Goal: Task Accomplishment & Management: Use online tool/utility

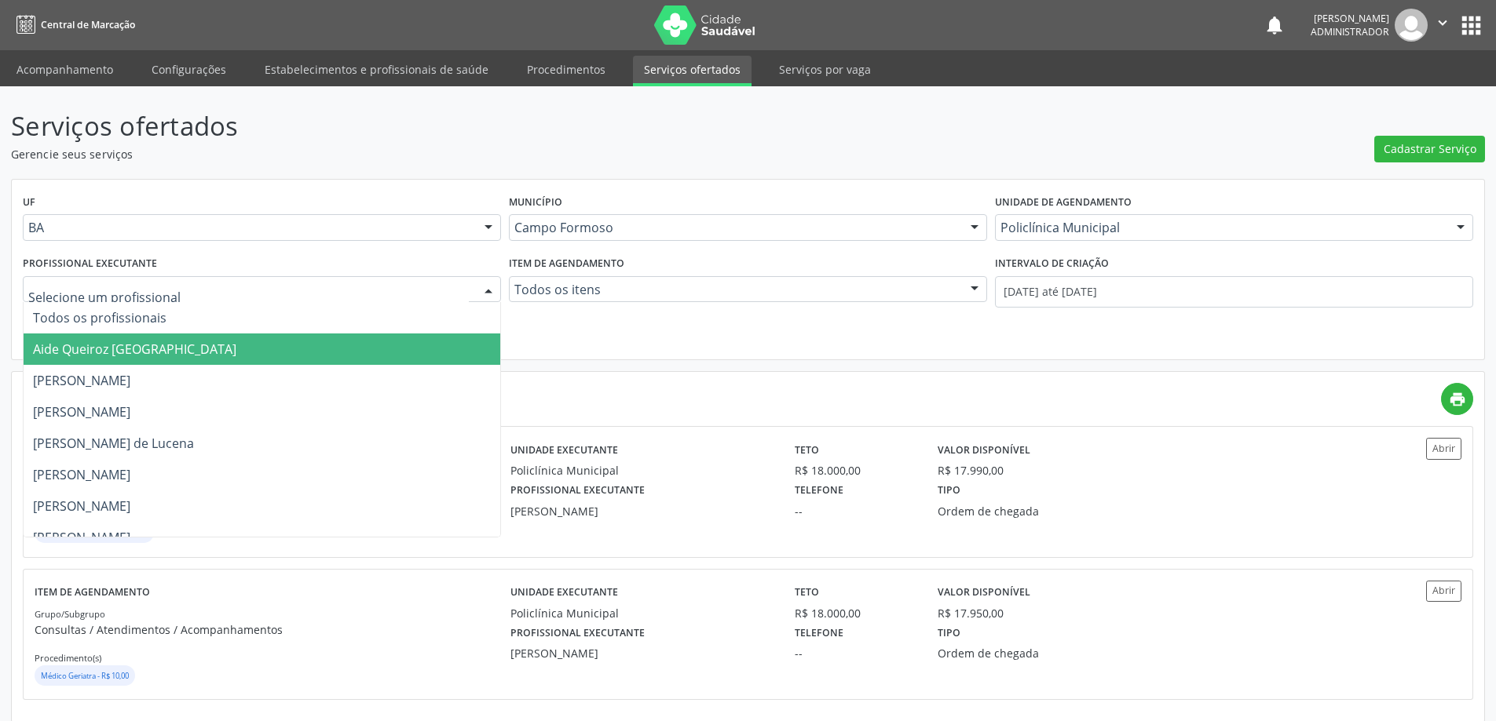
click at [484, 287] on div at bounding box center [489, 290] width 24 height 27
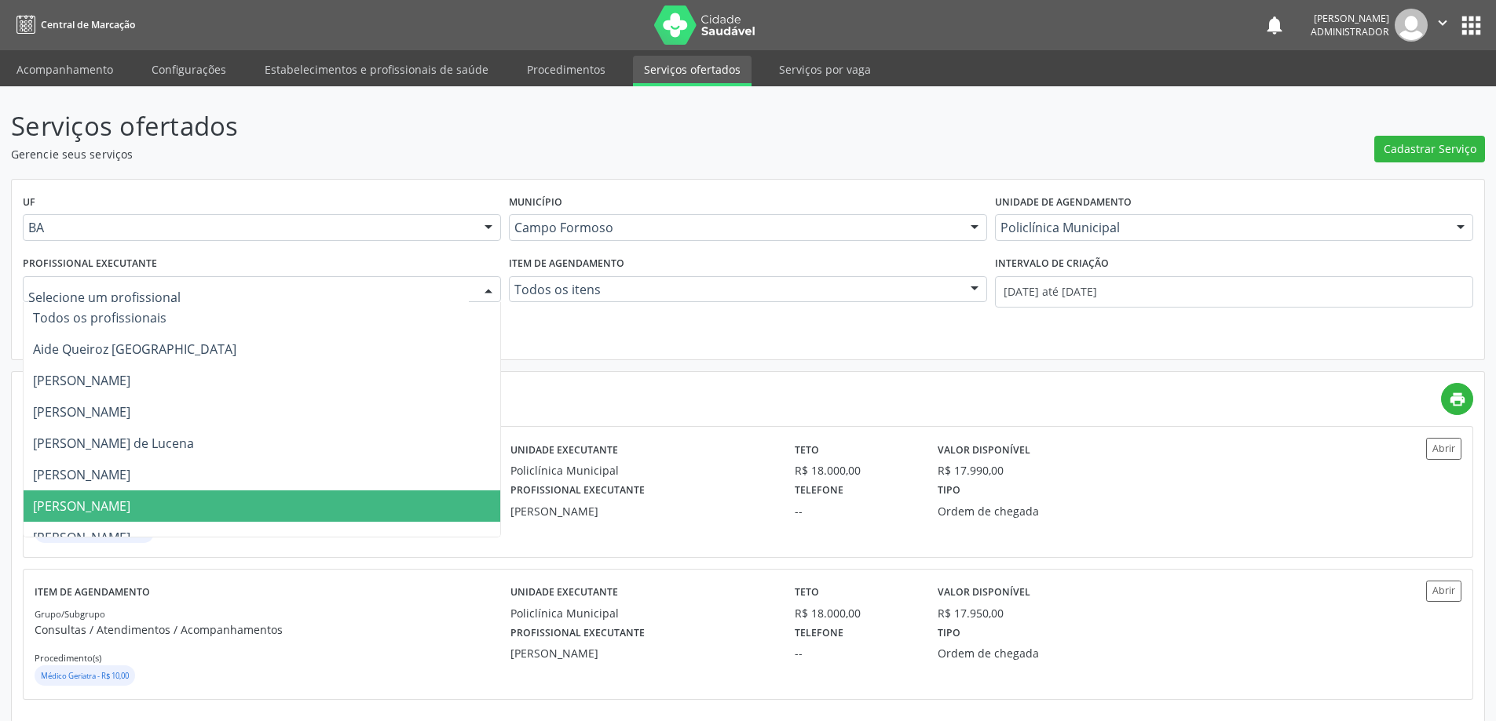
drag, startPoint x: 425, startPoint y: 503, endPoint x: 429, endPoint y: 494, distance: 10.5
click at [426, 503] on span "Edvaldo Alves Costa Neto" at bounding box center [262, 506] width 477 height 31
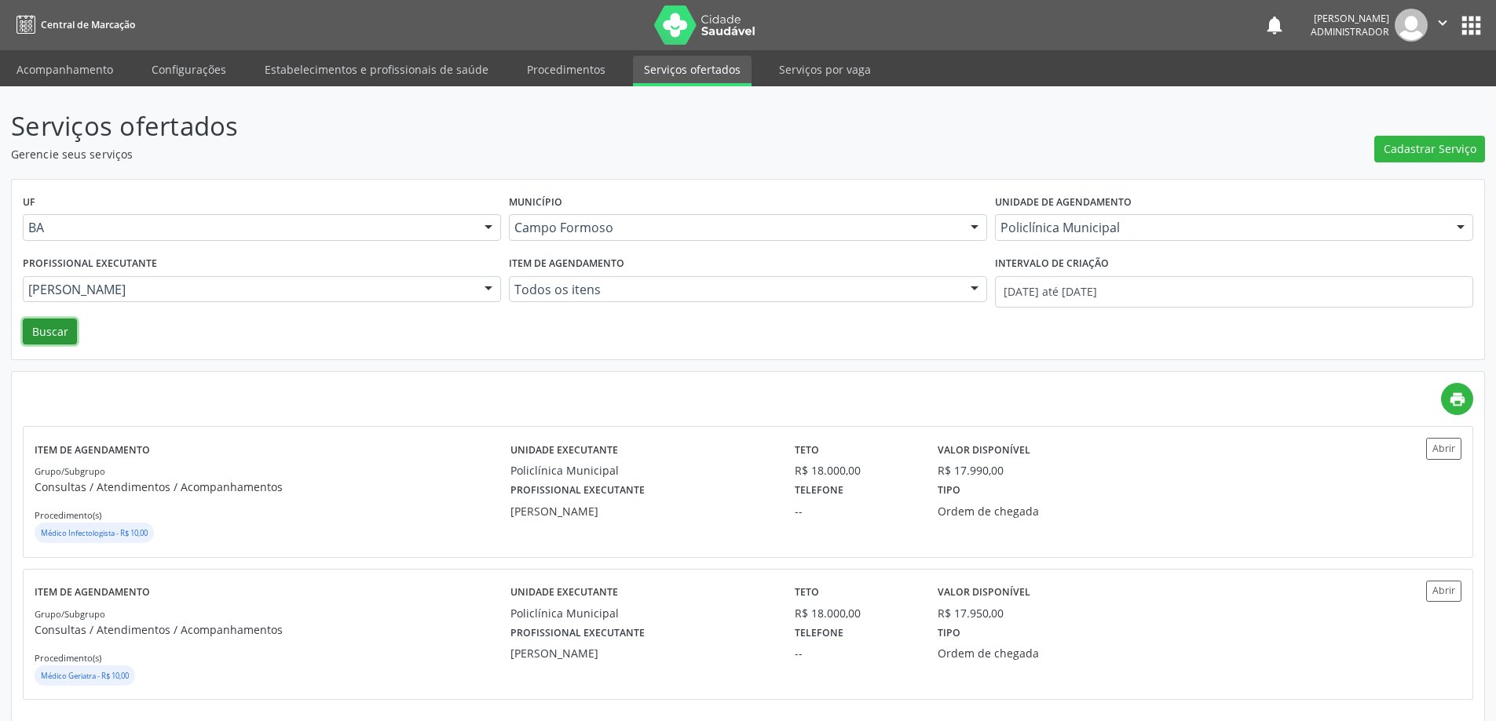
click at [45, 329] on button "Buscar" at bounding box center [50, 332] width 54 height 27
click at [1441, 451] on button "Abrir" at bounding box center [1443, 448] width 35 height 21
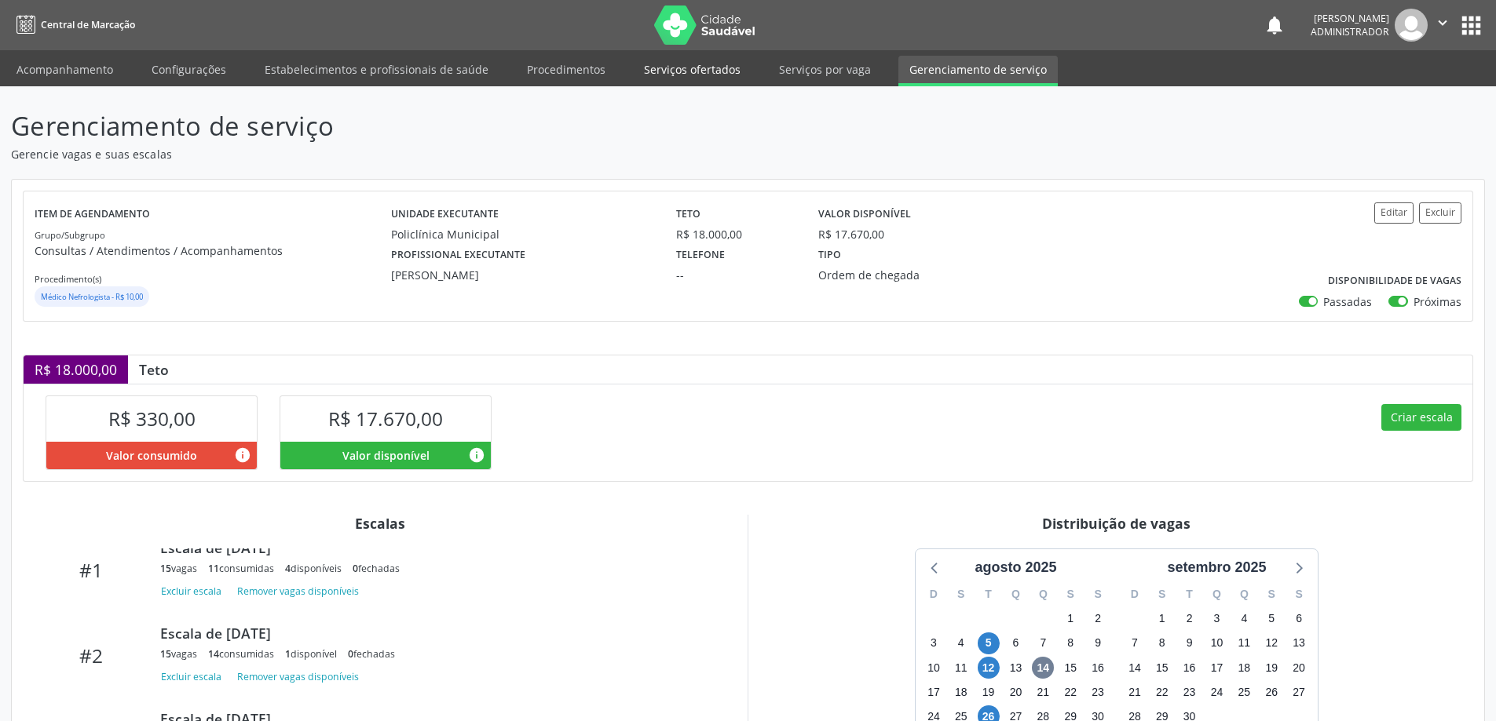
click at [670, 63] on link "Serviços ofertados" at bounding box center [692, 69] width 119 height 27
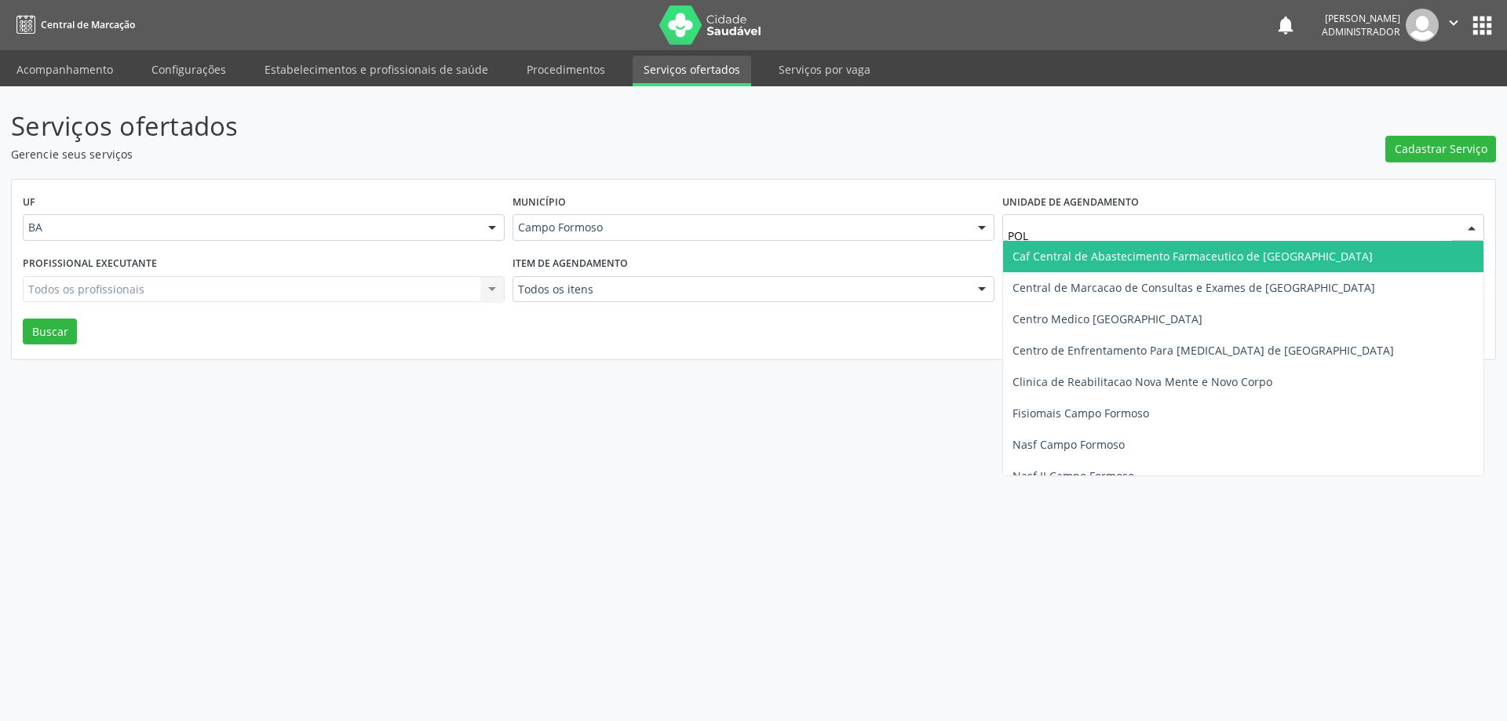
type input "POLI"
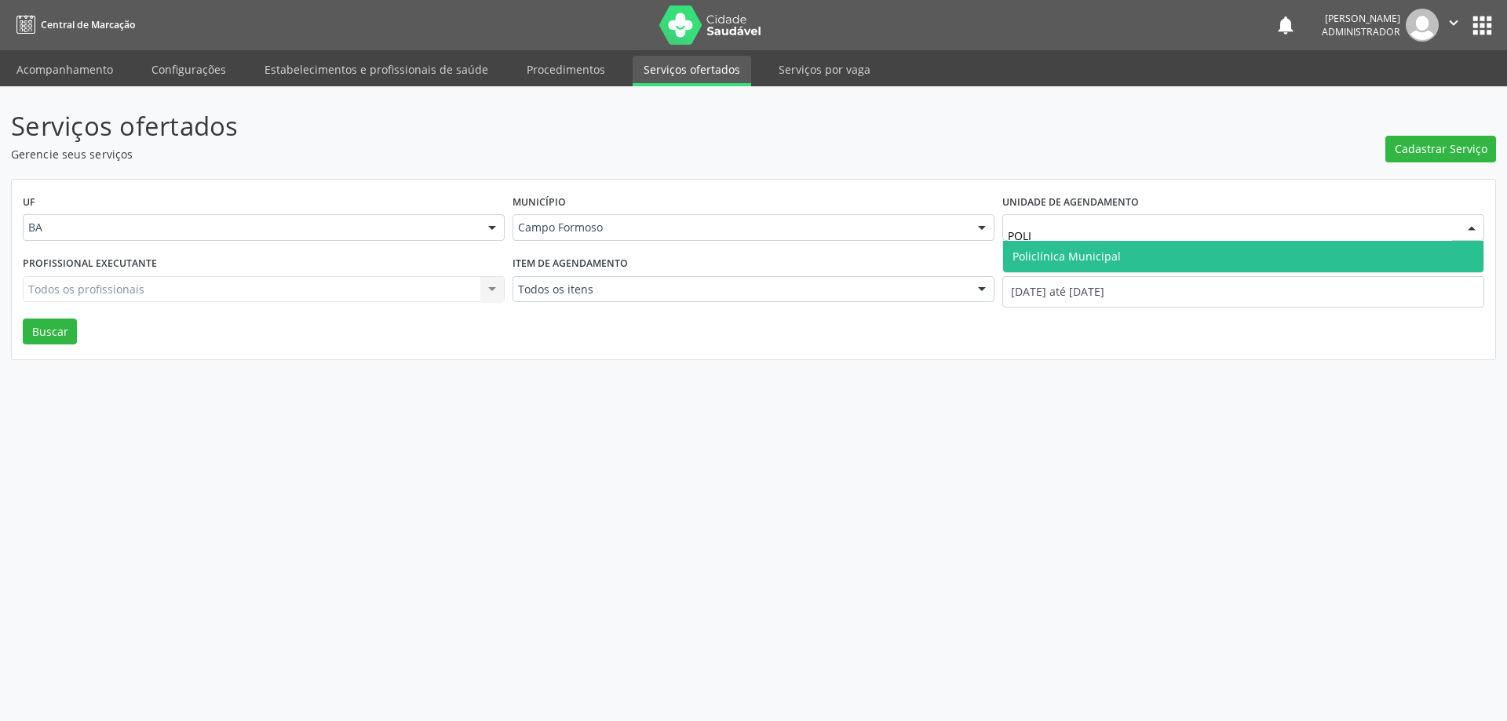
drag, startPoint x: 1098, startPoint y: 256, endPoint x: 1078, endPoint y: 242, distance: 24.8
click at [1096, 255] on span "Policlínica Municipal" at bounding box center [1067, 256] width 108 height 15
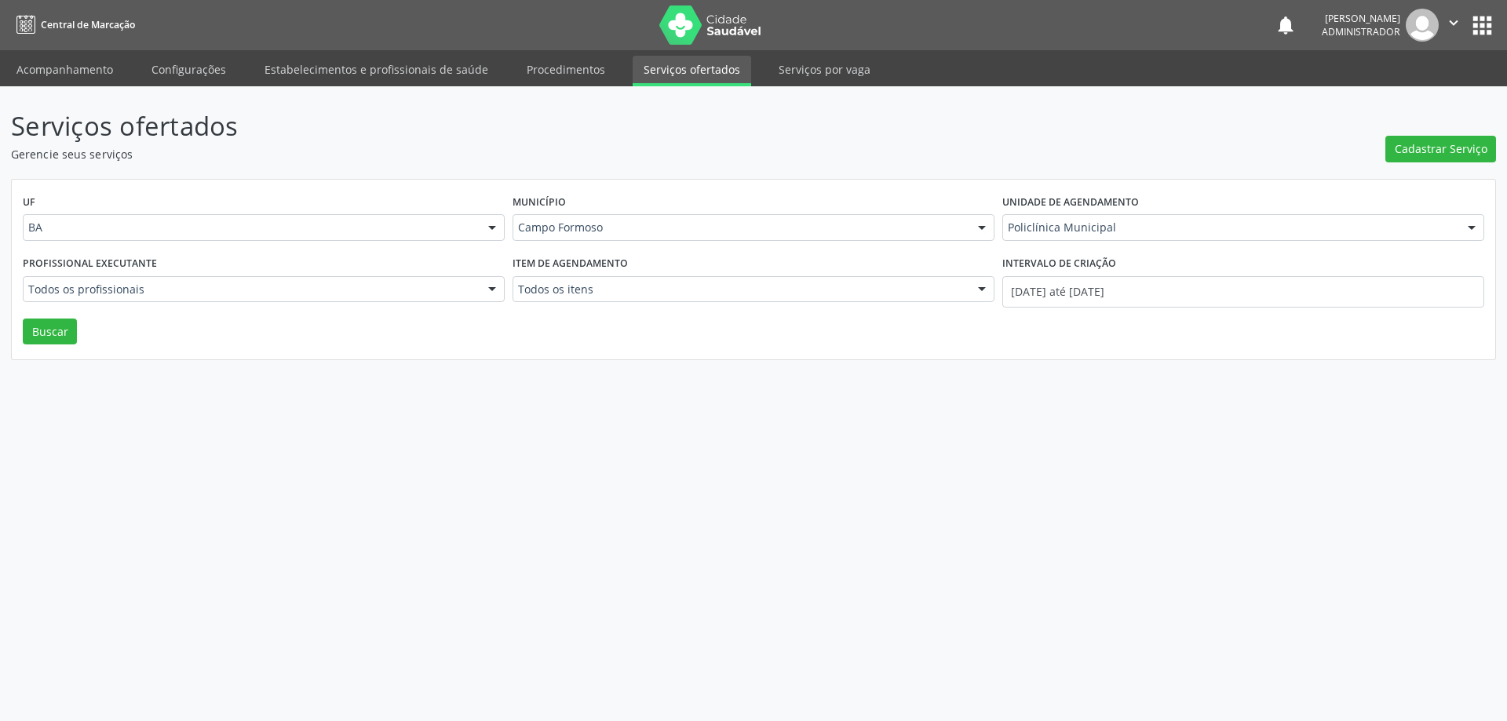
click at [491, 290] on div at bounding box center [492, 290] width 24 height 27
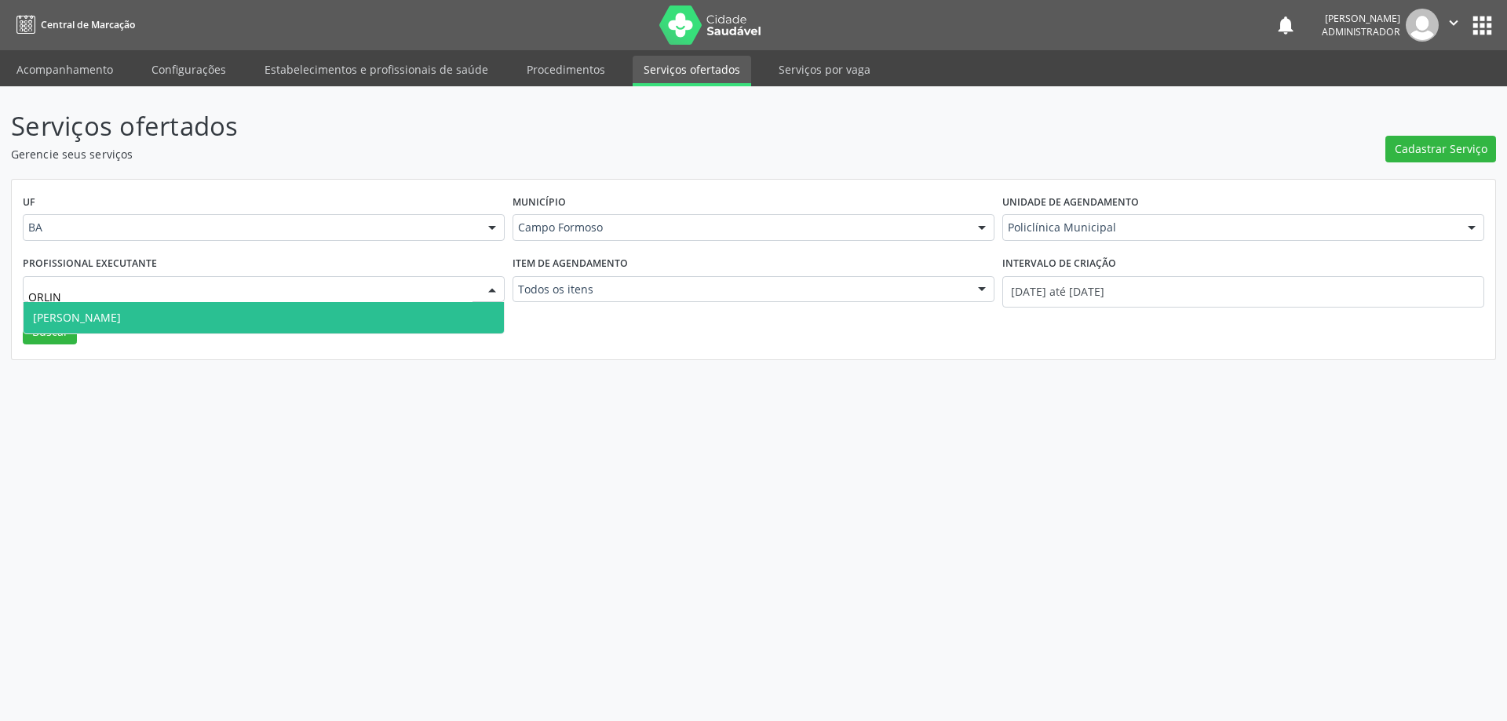
type input "ORLIND"
click at [305, 321] on span "Orlindo Carvalho dos Santos" at bounding box center [264, 317] width 480 height 31
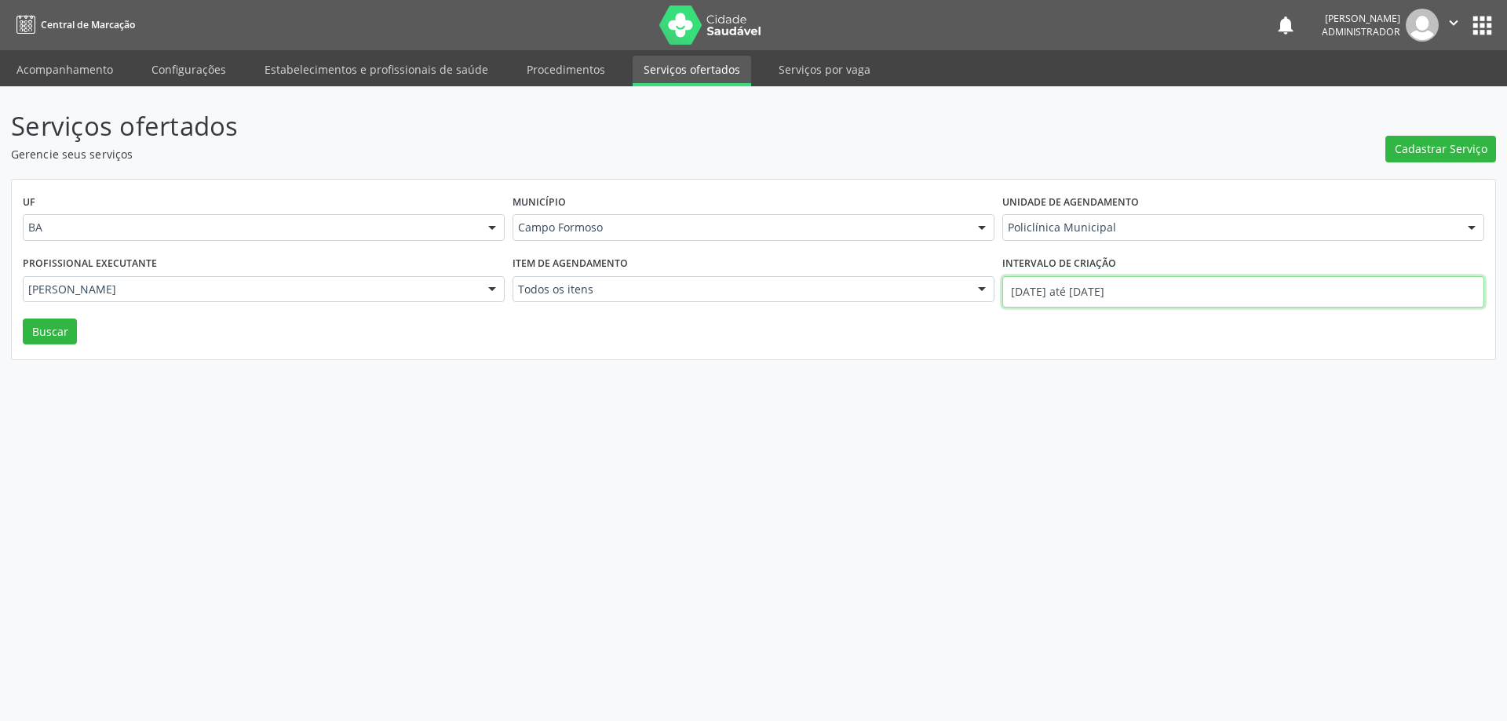
click at [1050, 287] on input "01/08/2025 até 14/08/2025" at bounding box center [1244, 291] width 482 height 31
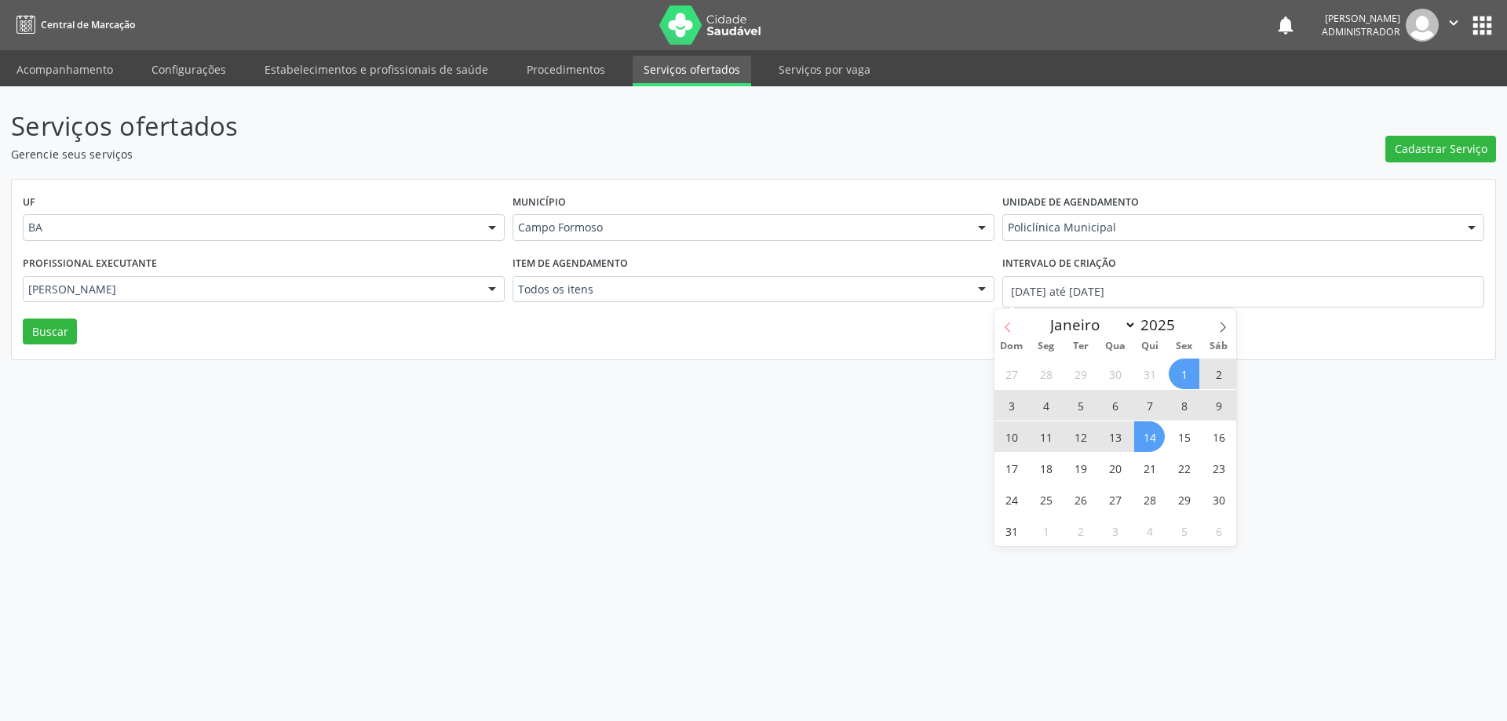
click at [1005, 324] on icon at bounding box center [1008, 327] width 11 height 11
select select "6"
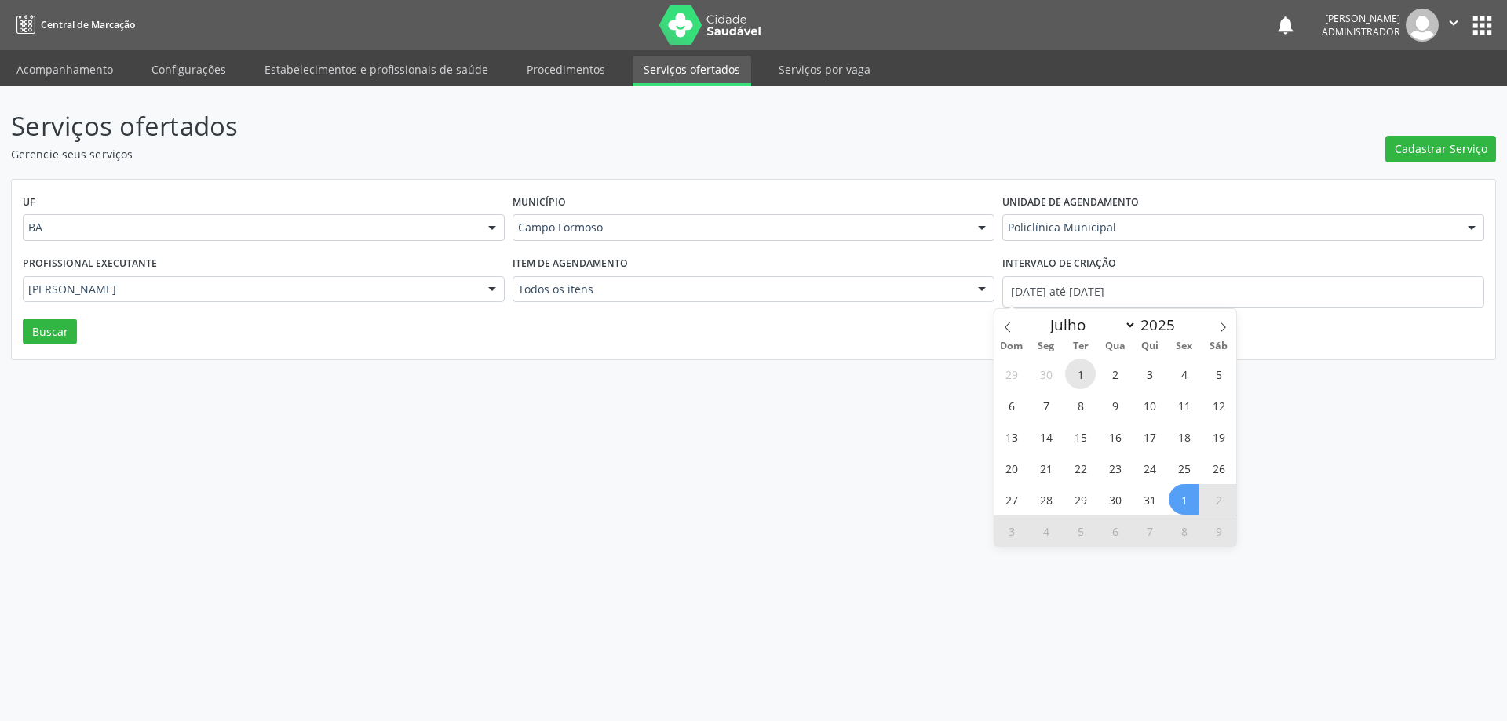
click at [1072, 368] on span "1" at bounding box center [1080, 374] width 31 height 31
type input "01/07/2025"
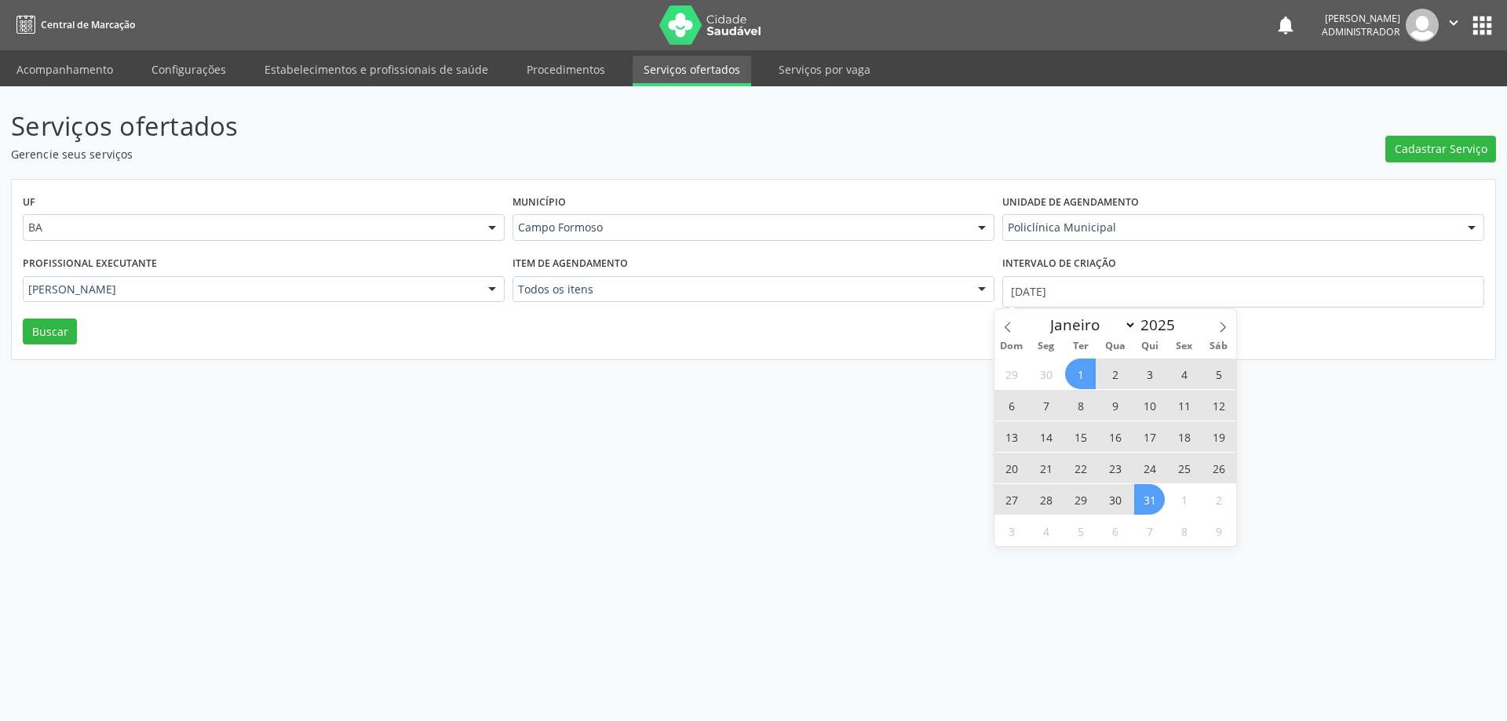
click at [1150, 510] on span "31" at bounding box center [1149, 499] width 31 height 31
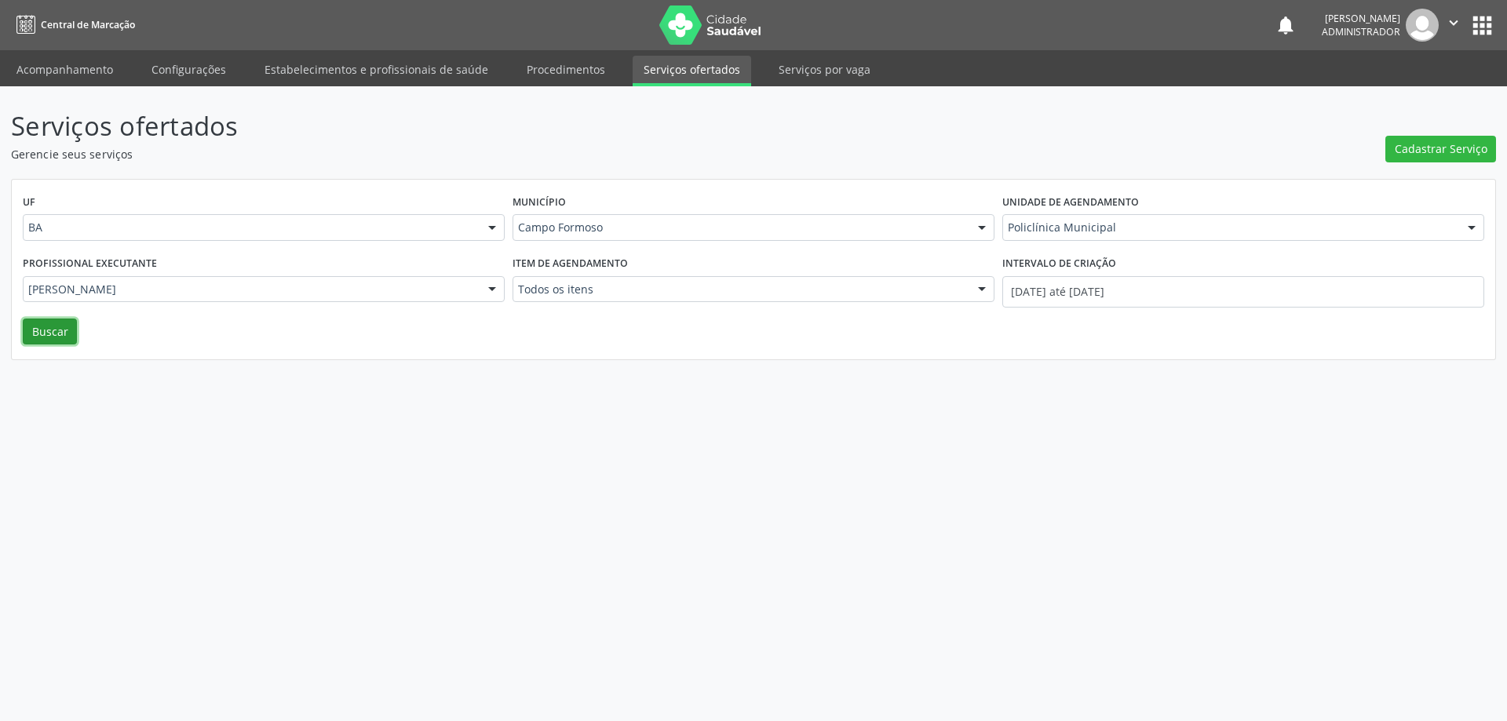
click at [44, 331] on button "Buscar" at bounding box center [50, 332] width 54 height 27
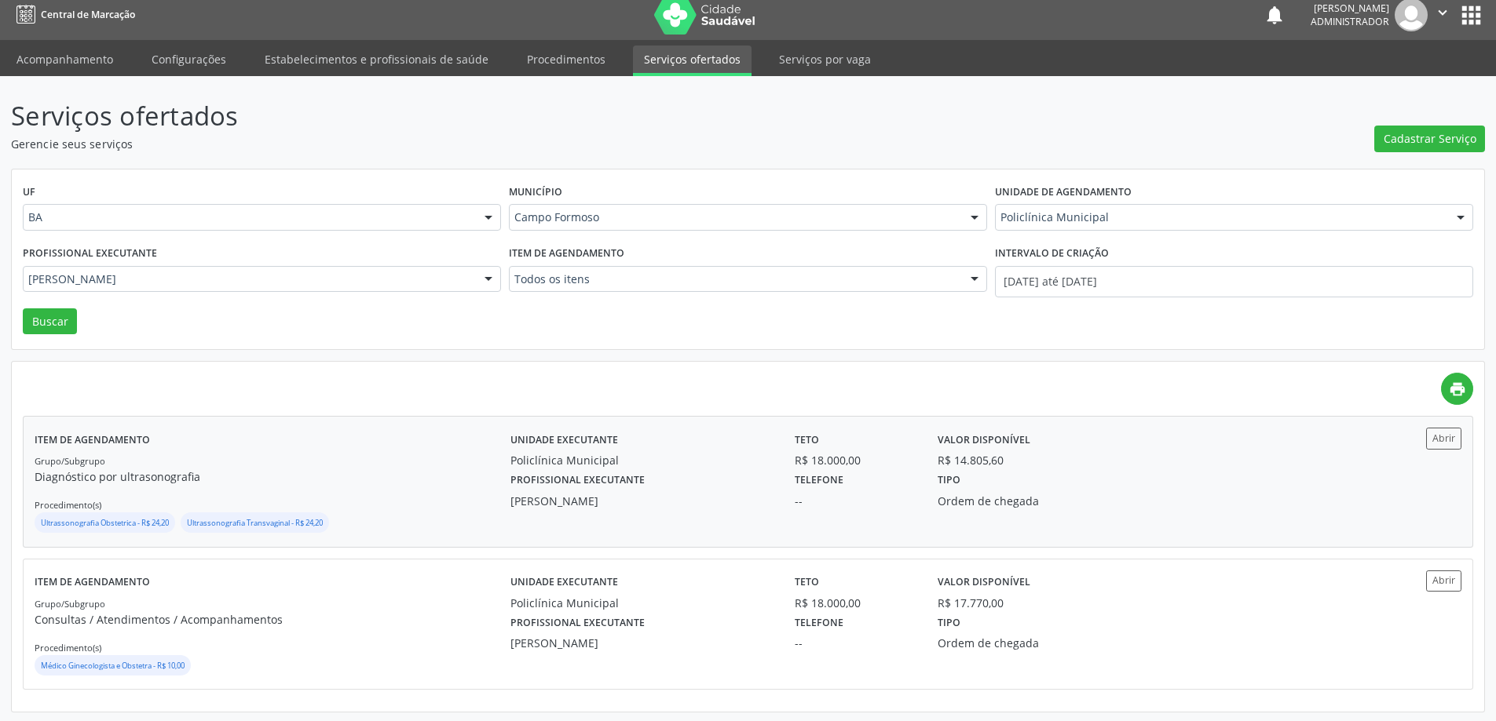
scroll to position [13, 0]
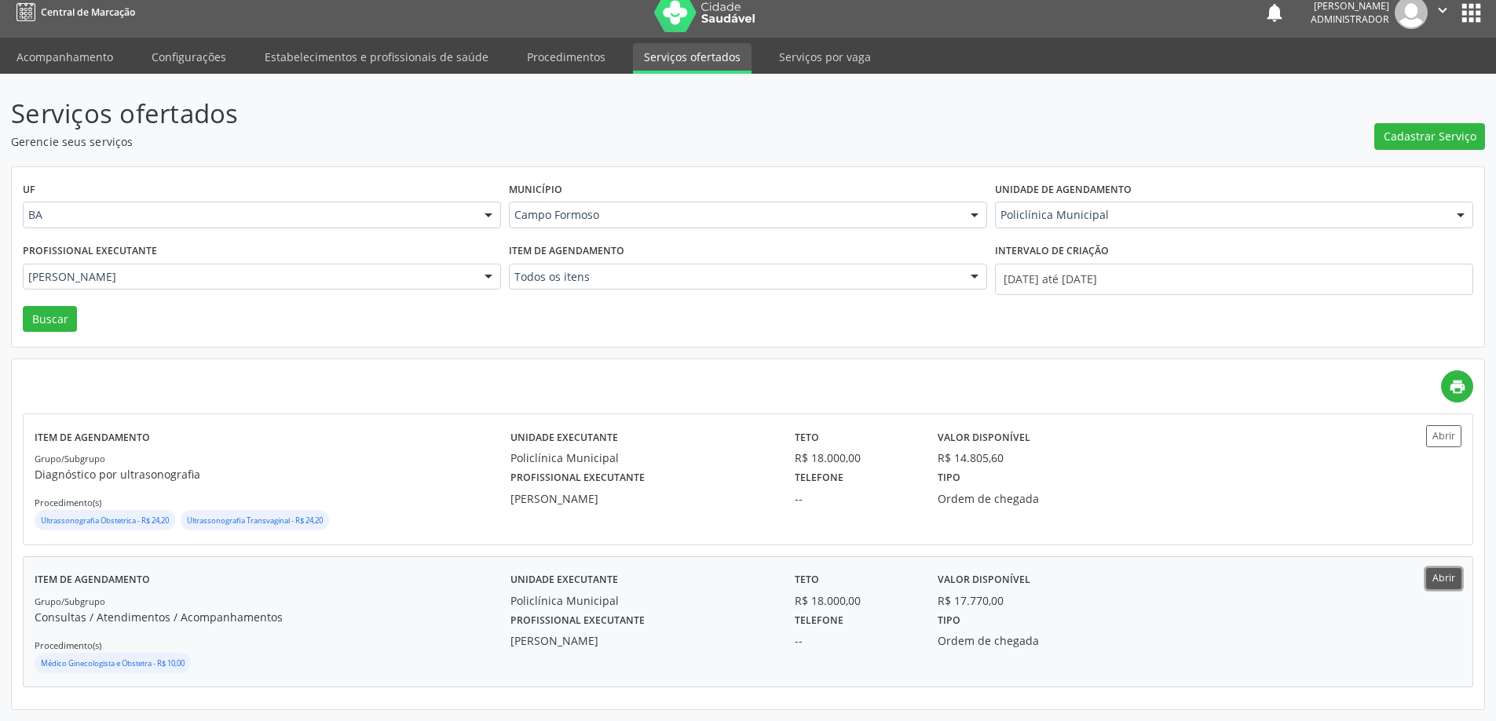
click at [1442, 580] on button "Abrir" at bounding box center [1443, 578] width 35 height 21
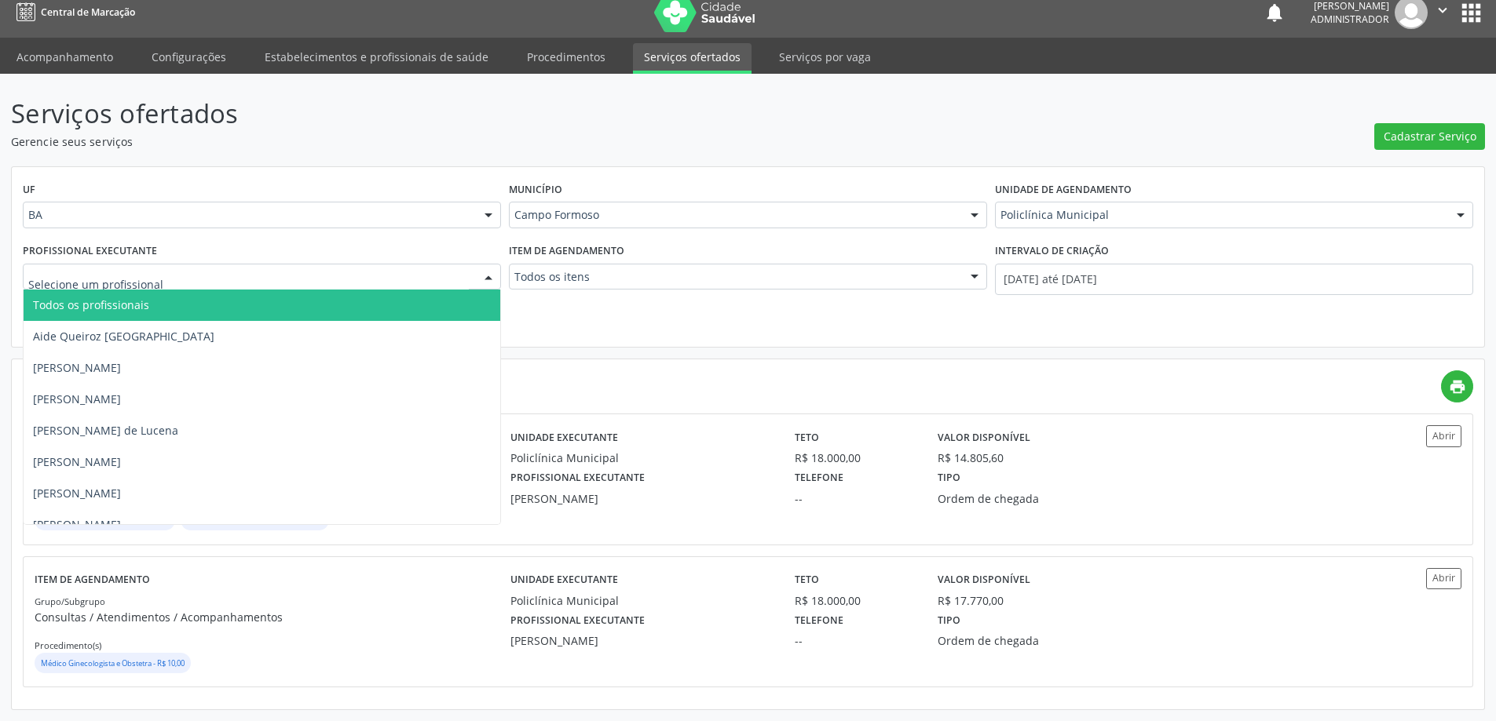
click at [488, 273] on div at bounding box center [489, 278] width 24 height 27
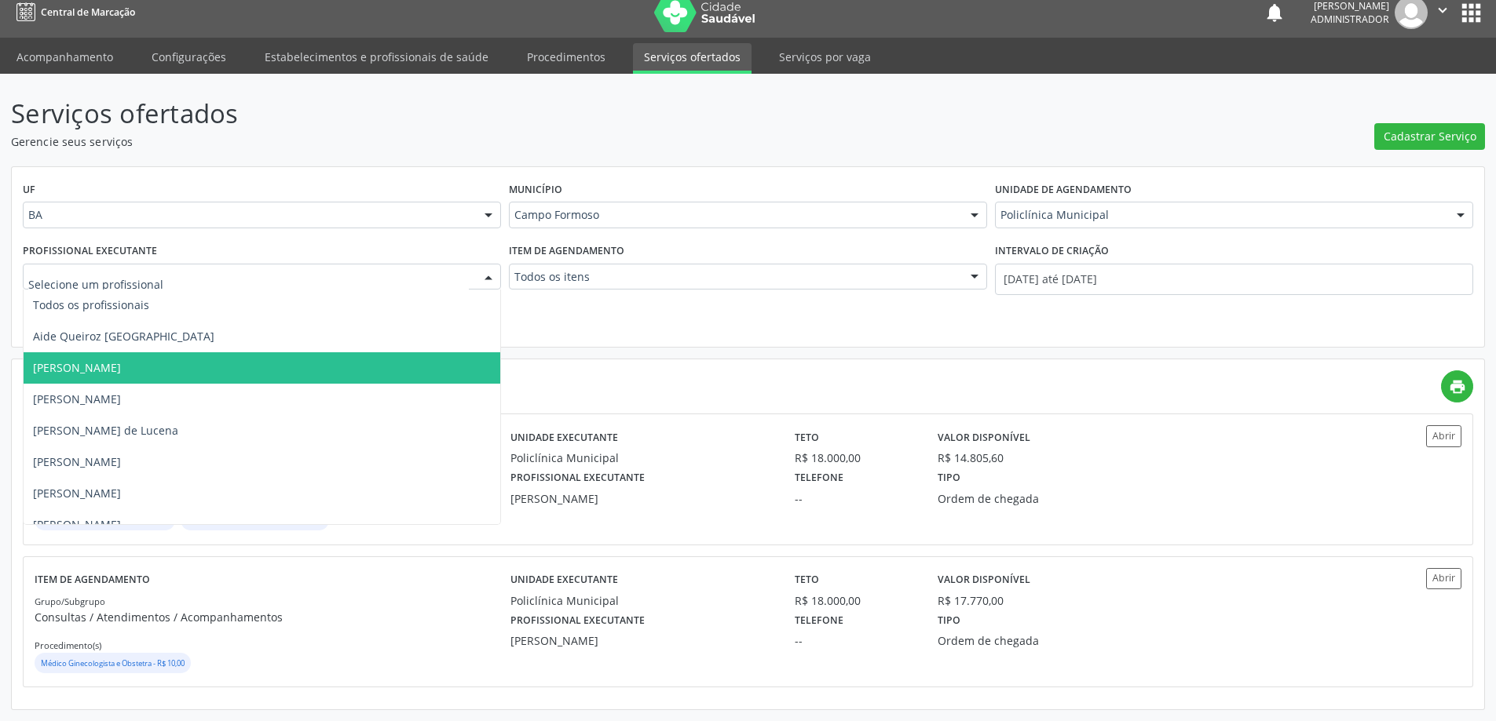
click at [433, 357] on span "Amilton Soares" at bounding box center [262, 368] width 477 height 31
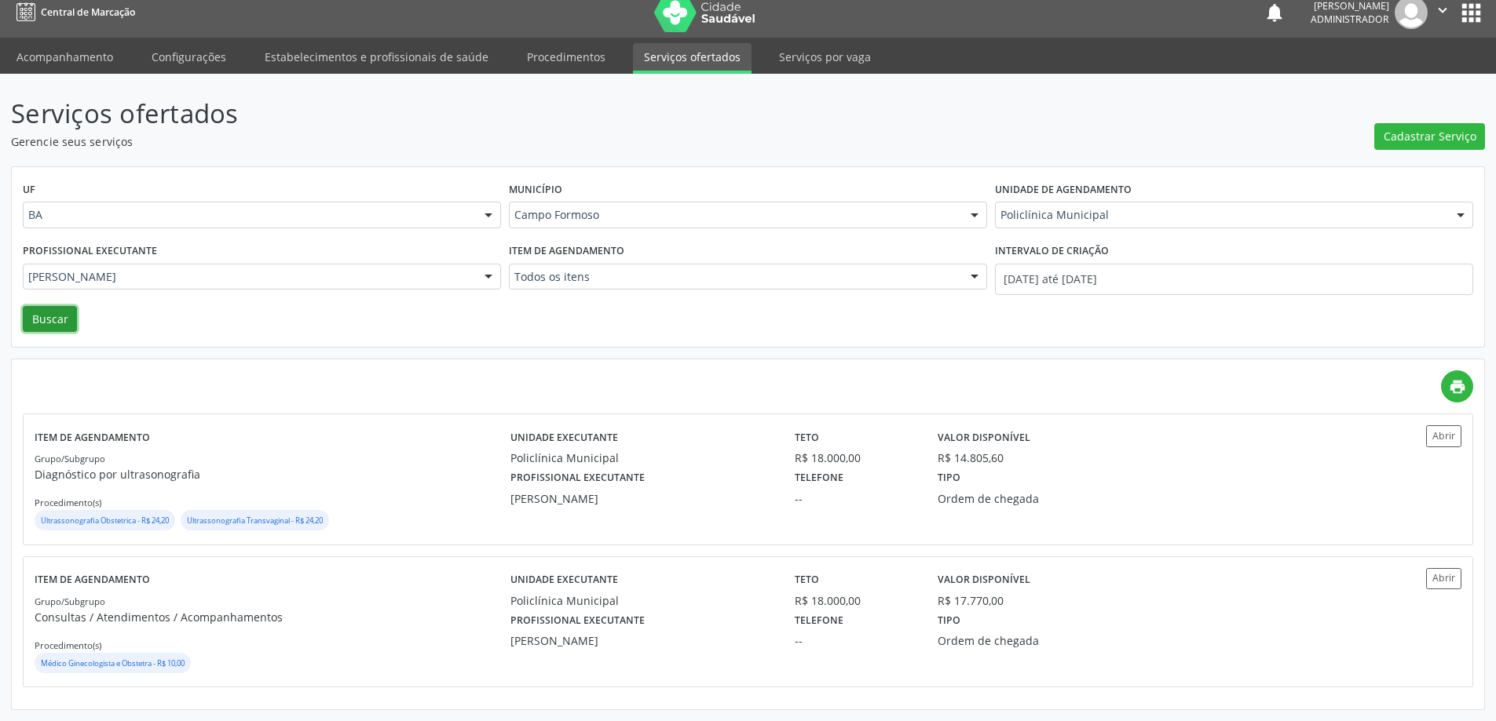
click at [29, 330] on button "Buscar" at bounding box center [50, 319] width 54 height 27
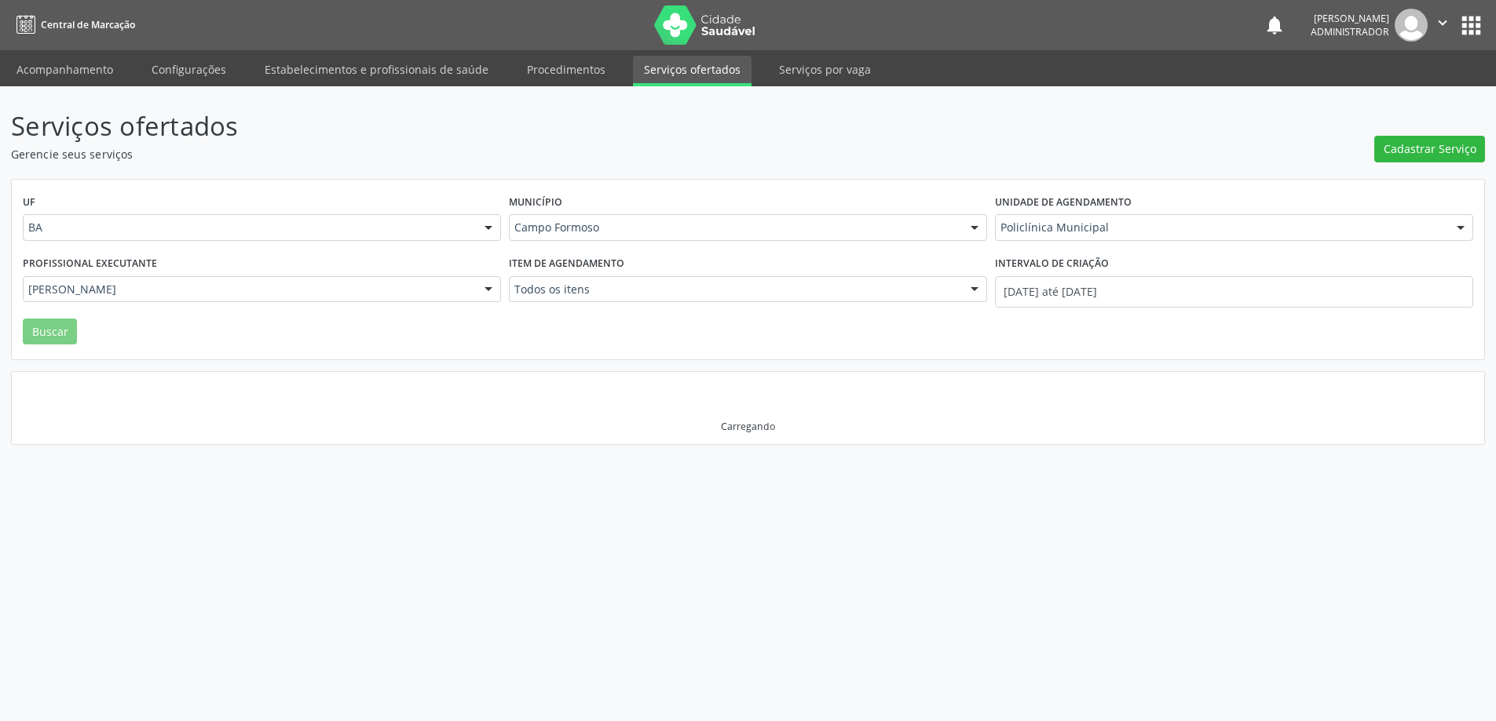
scroll to position [0, 0]
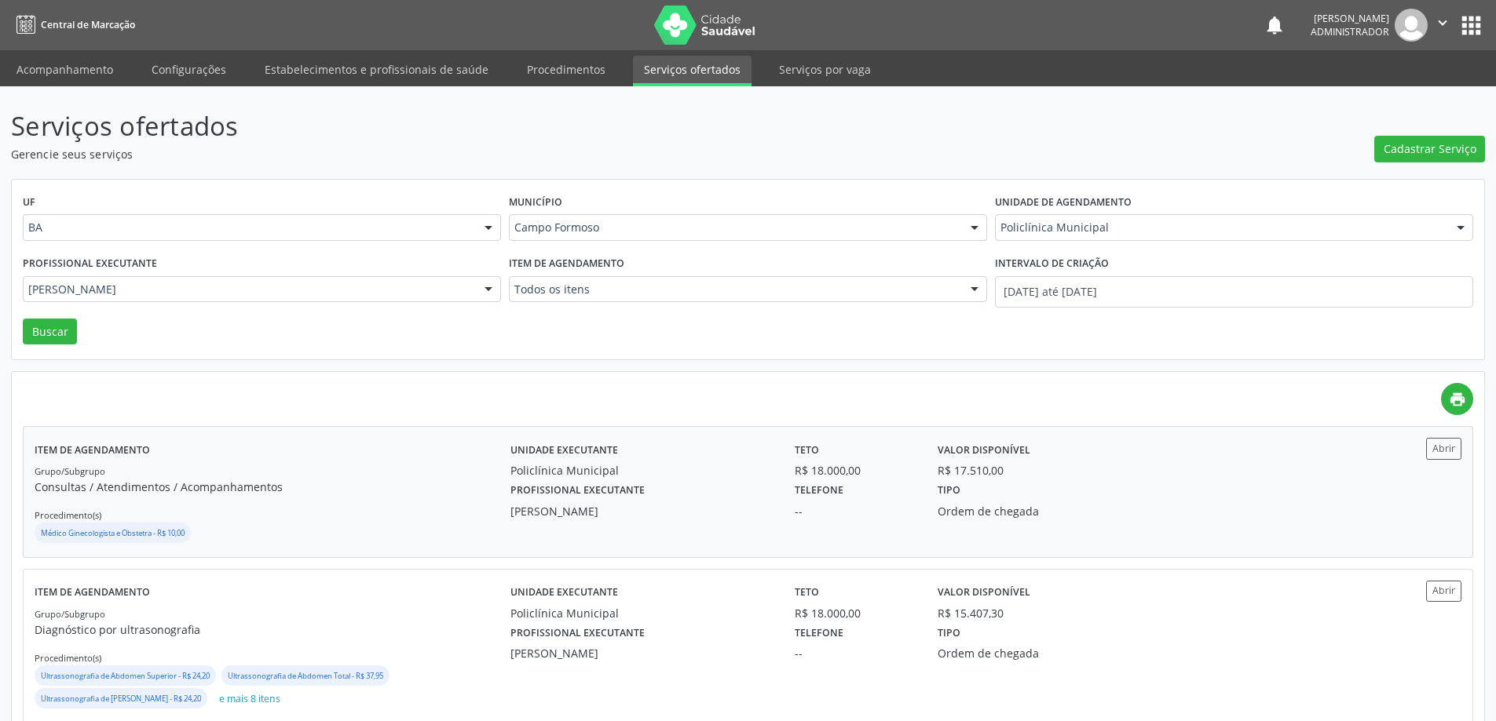
click at [1442, 437] on div "Item de agendamento Grupo/Subgrupo Consultas / Atendimentos / Acompanhamentos P…" at bounding box center [748, 492] width 1448 height 130
click at [484, 287] on div at bounding box center [489, 290] width 24 height 27
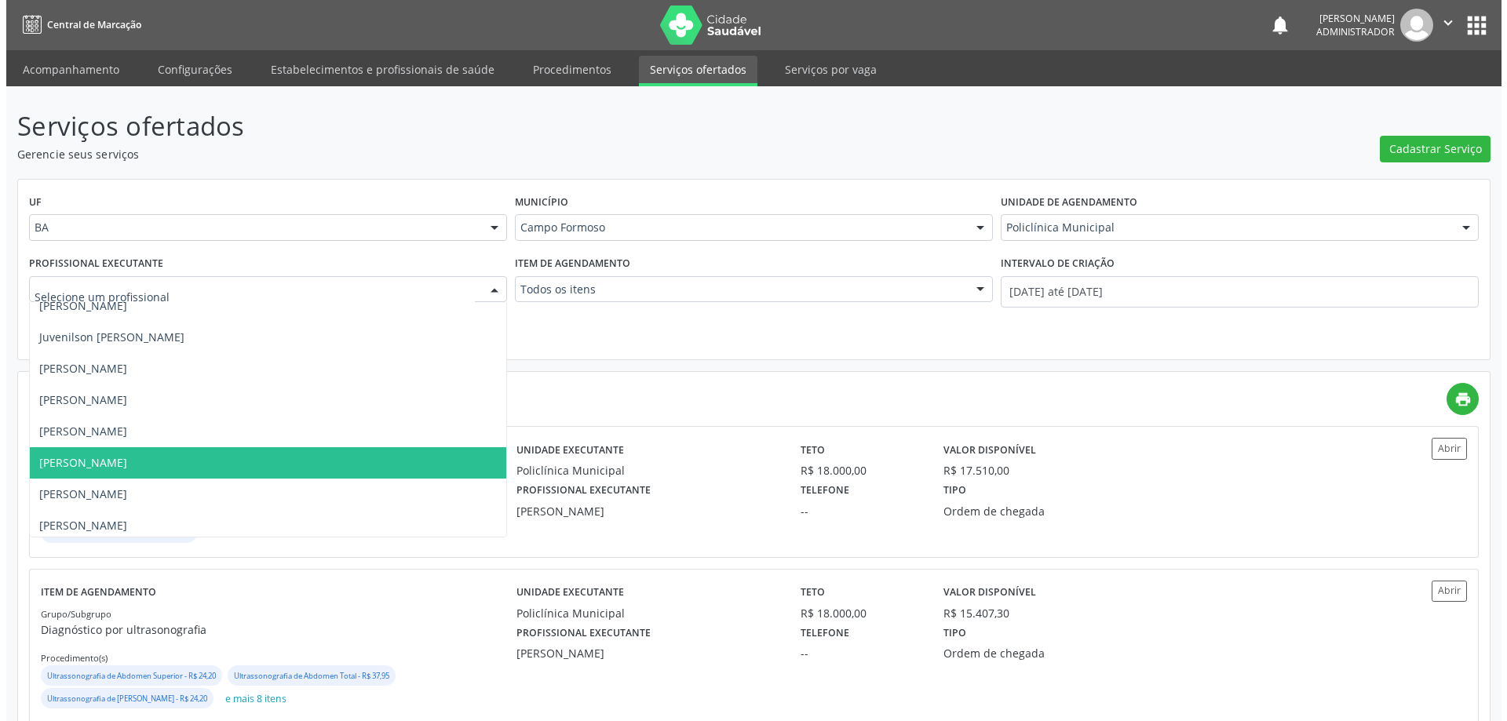
scroll to position [393, 0]
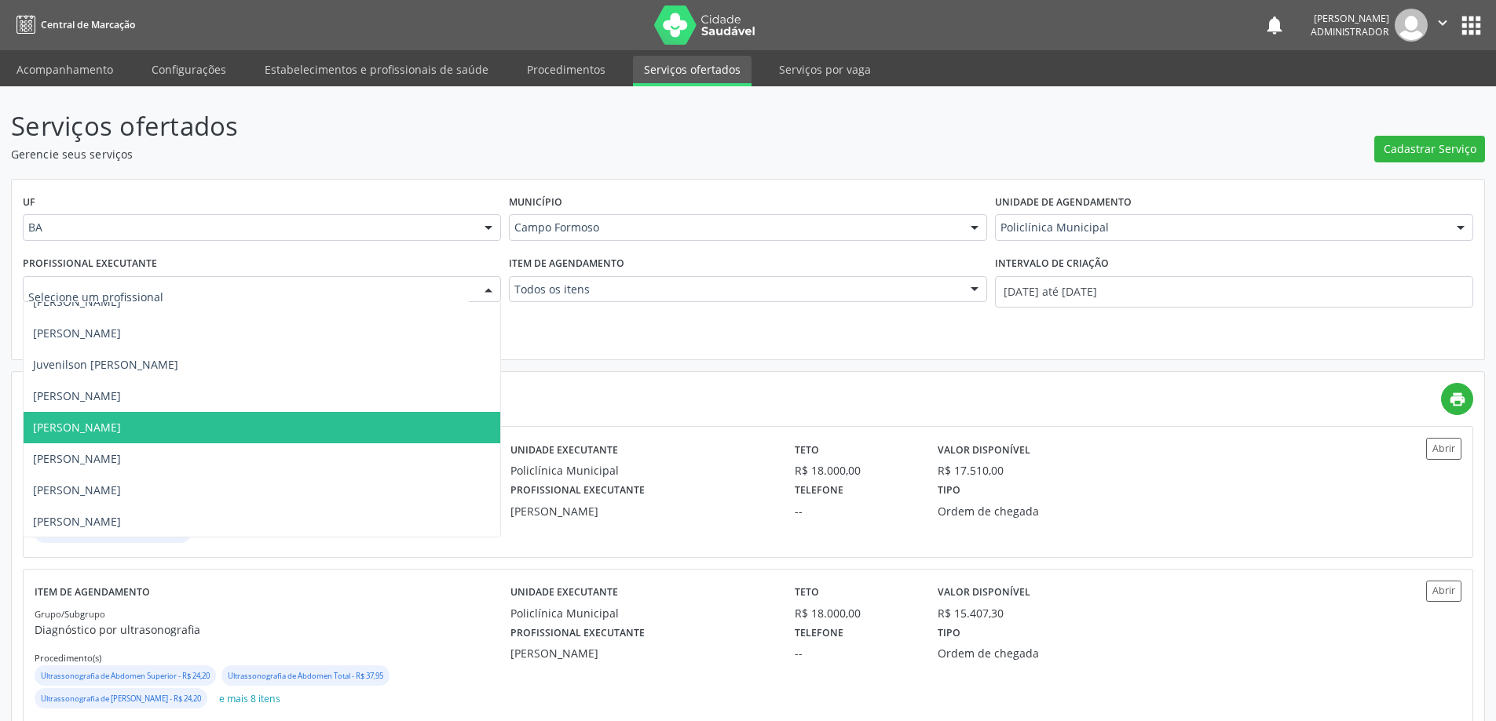
click at [411, 427] on span "Luana Saback de Almeida" at bounding box center [262, 427] width 477 height 31
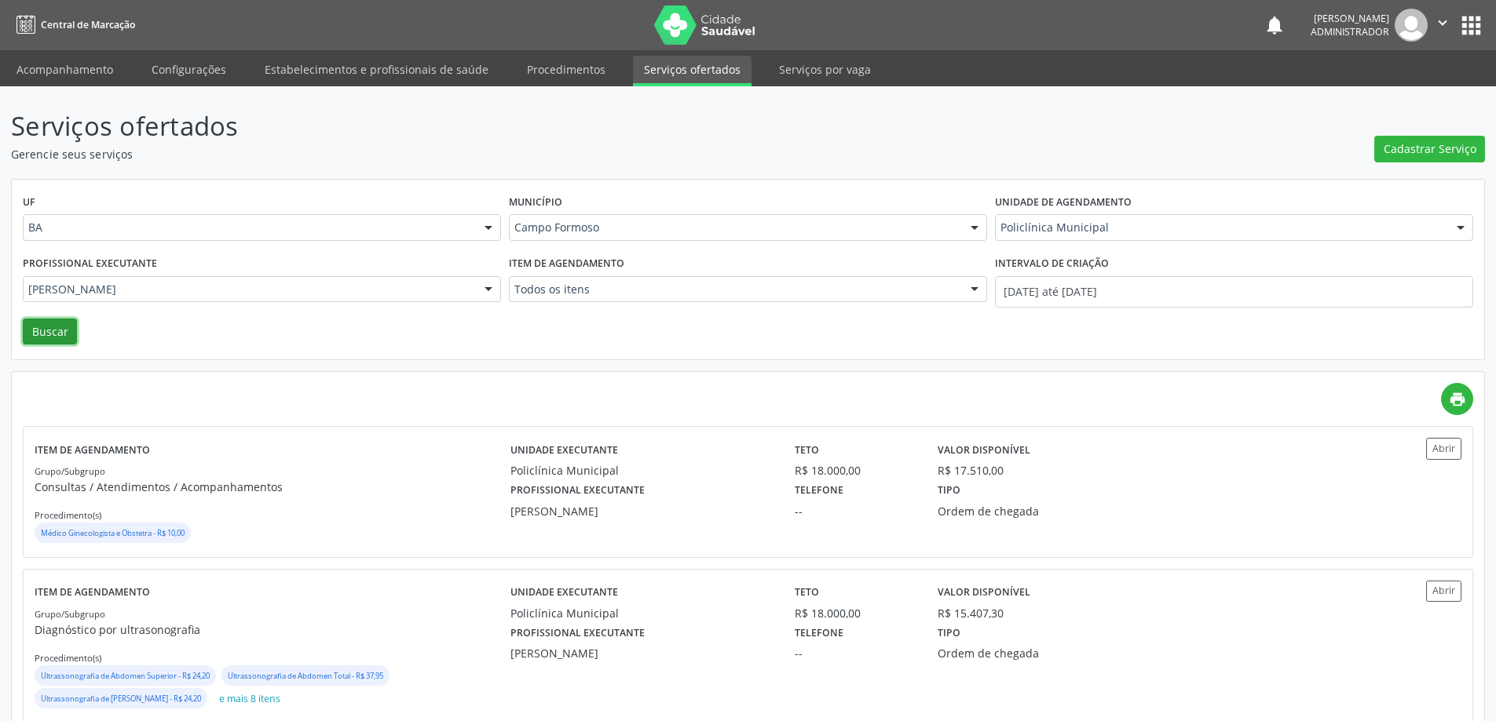
click at [56, 324] on button "Buscar" at bounding box center [50, 332] width 54 height 27
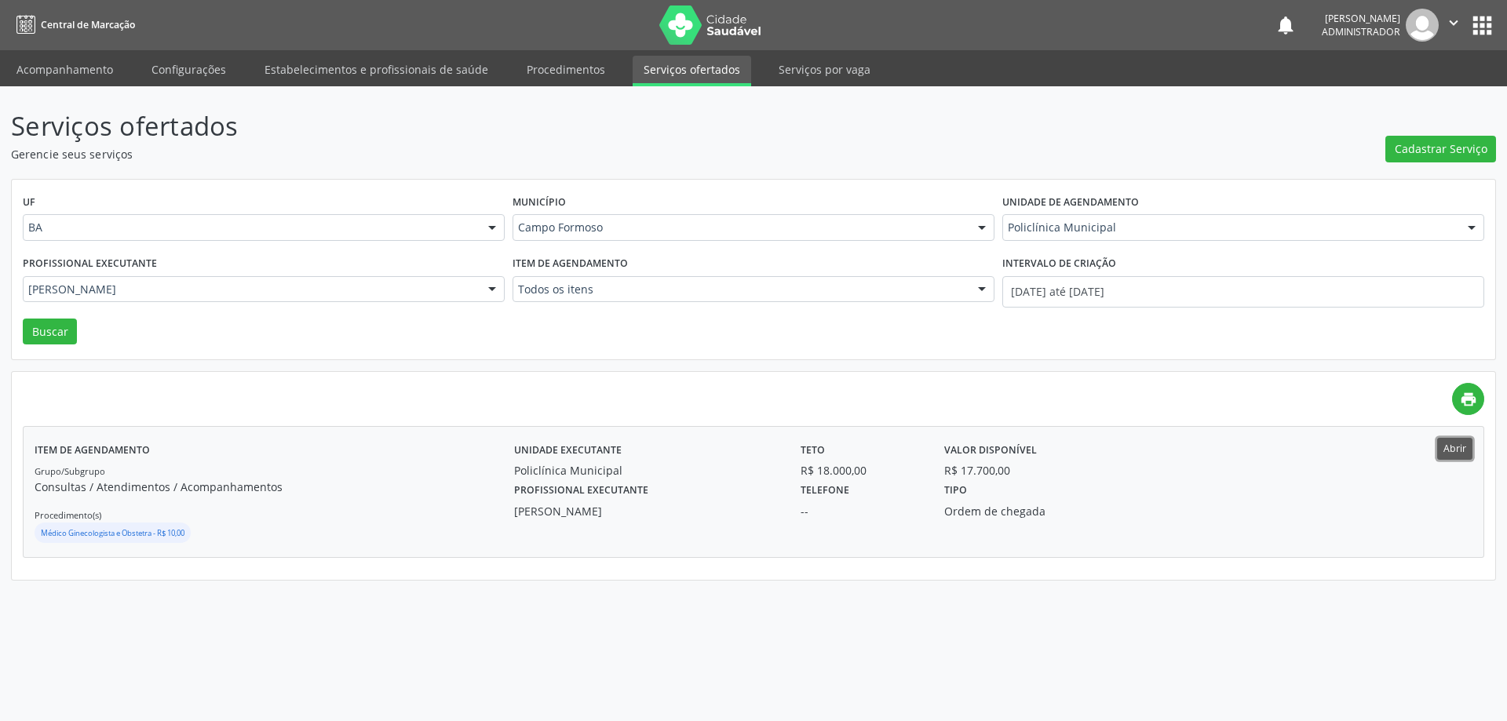
click at [1443, 442] on button "Abrir" at bounding box center [1454, 448] width 35 height 21
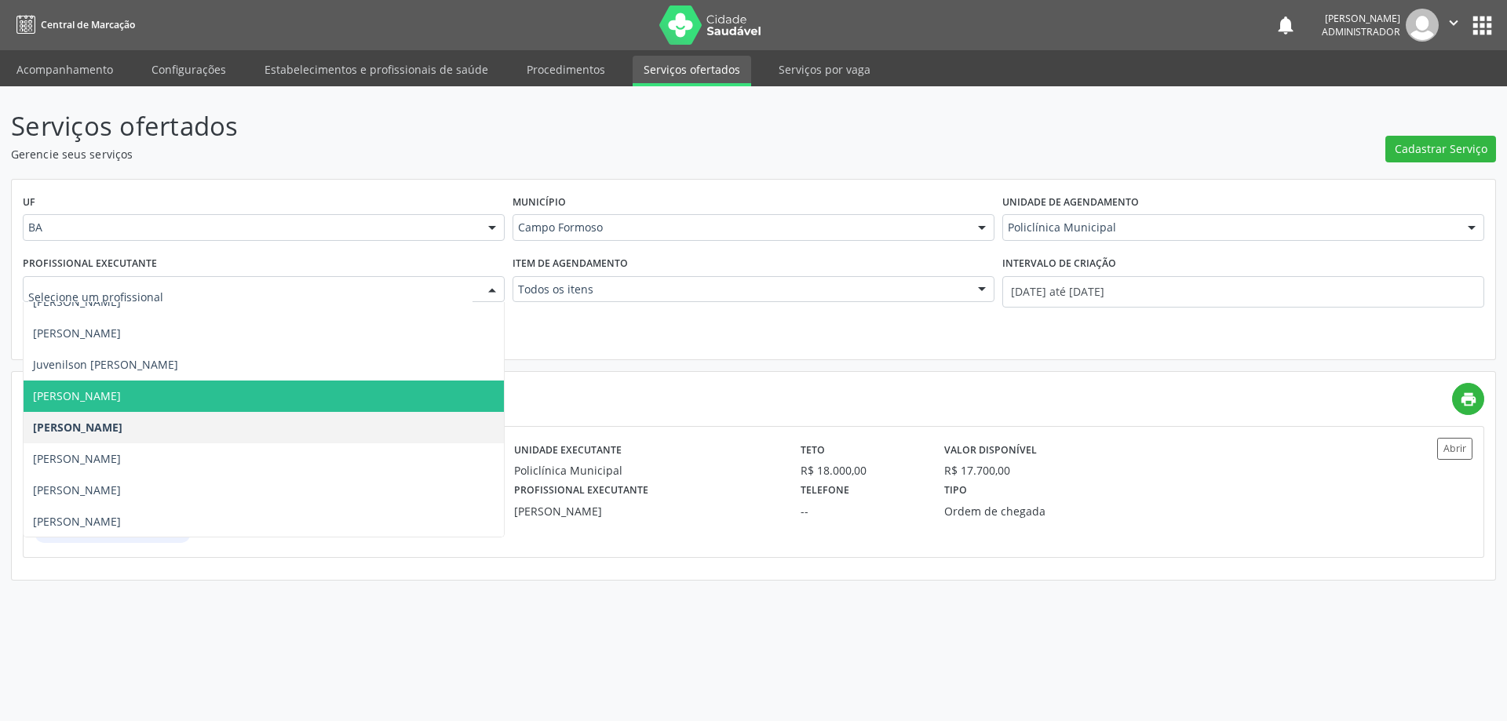
click at [495, 281] on div at bounding box center [492, 290] width 24 height 27
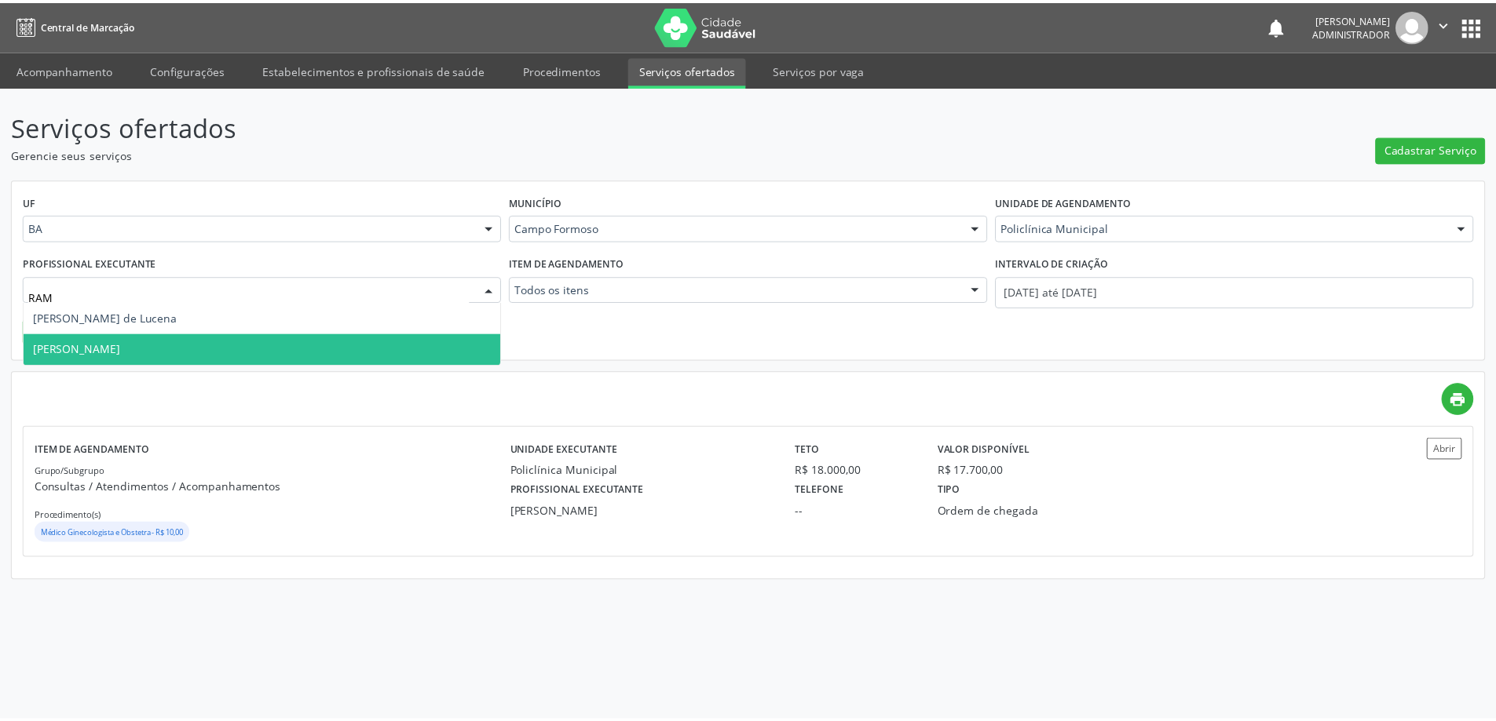
scroll to position [0, 0]
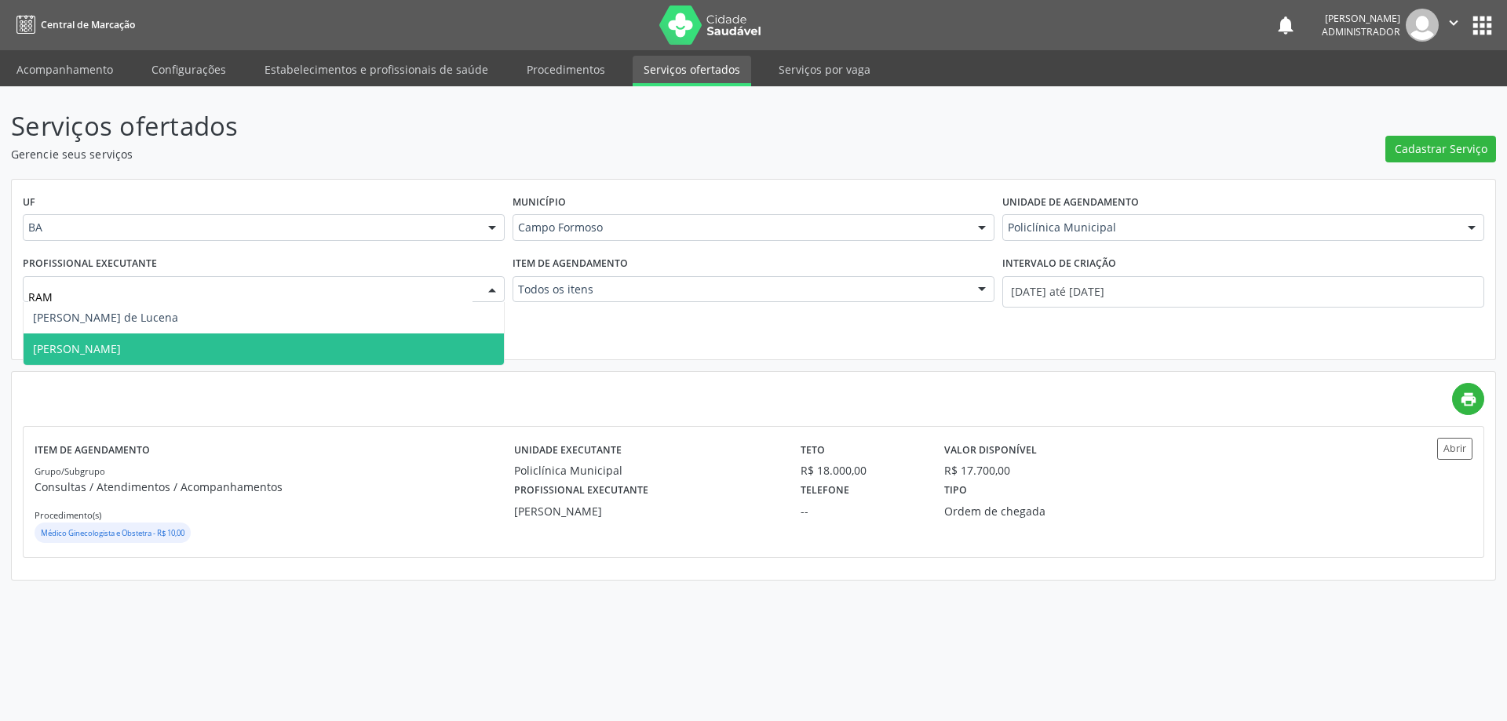
type input "RAMO"
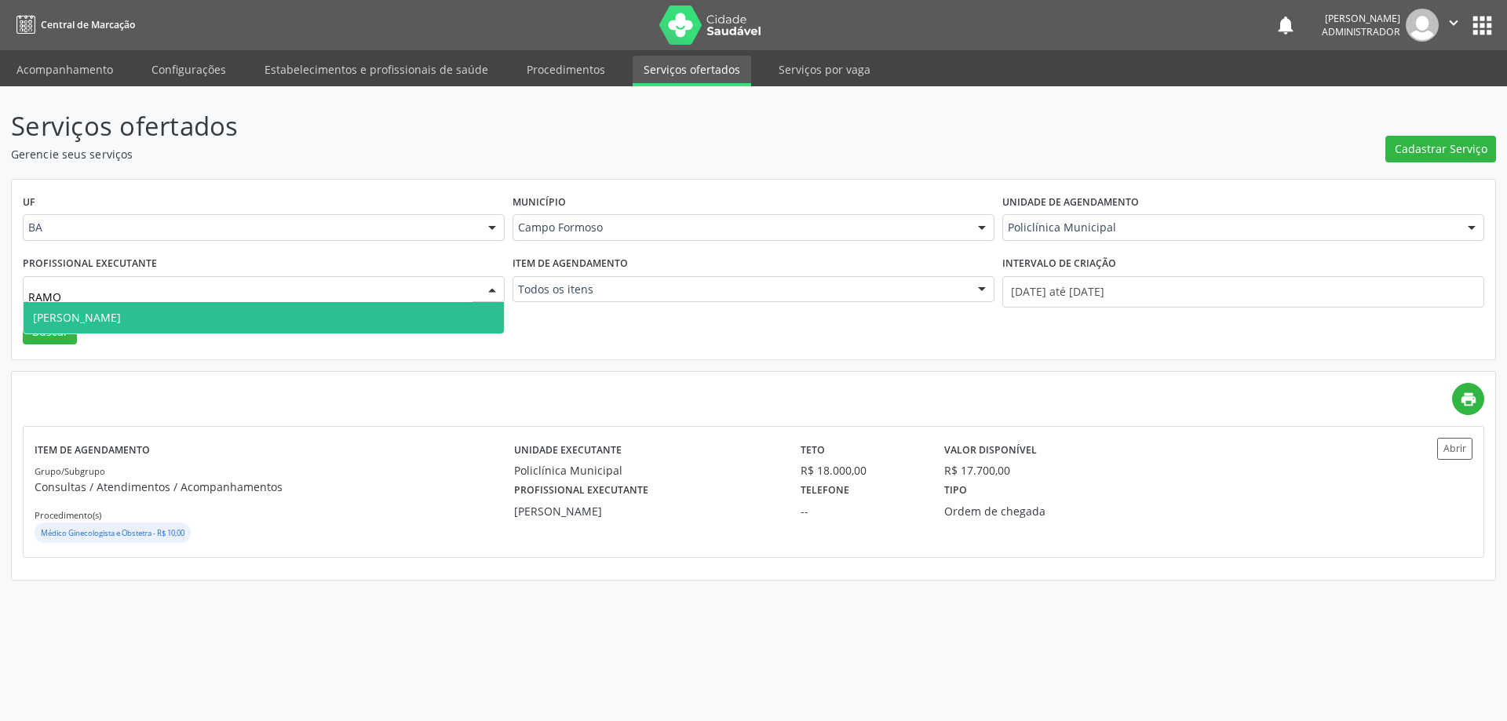
click at [402, 321] on span "Ramon Oliveira Soares" at bounding box center [264, 317] width 480 height 31
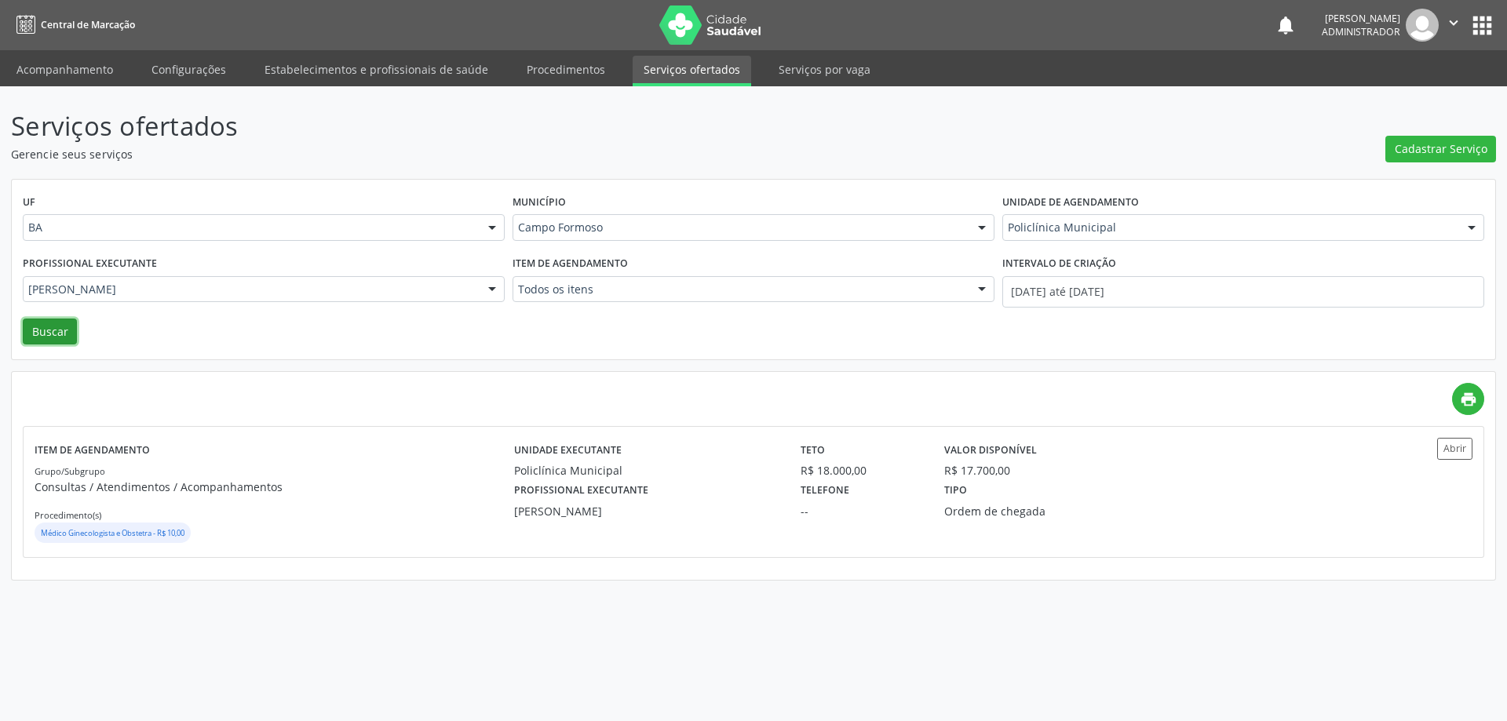
click at [61, 333] on button "Buscar" at bounding box center [50, 332] width 54 height 27
click at [1466, 441] on button "Abrir" at bounding box center [1454, 448] width 35 height 21
click at [1467, 448] on button "Abrir" at bounding box center [1454, 448] width 35 height 21
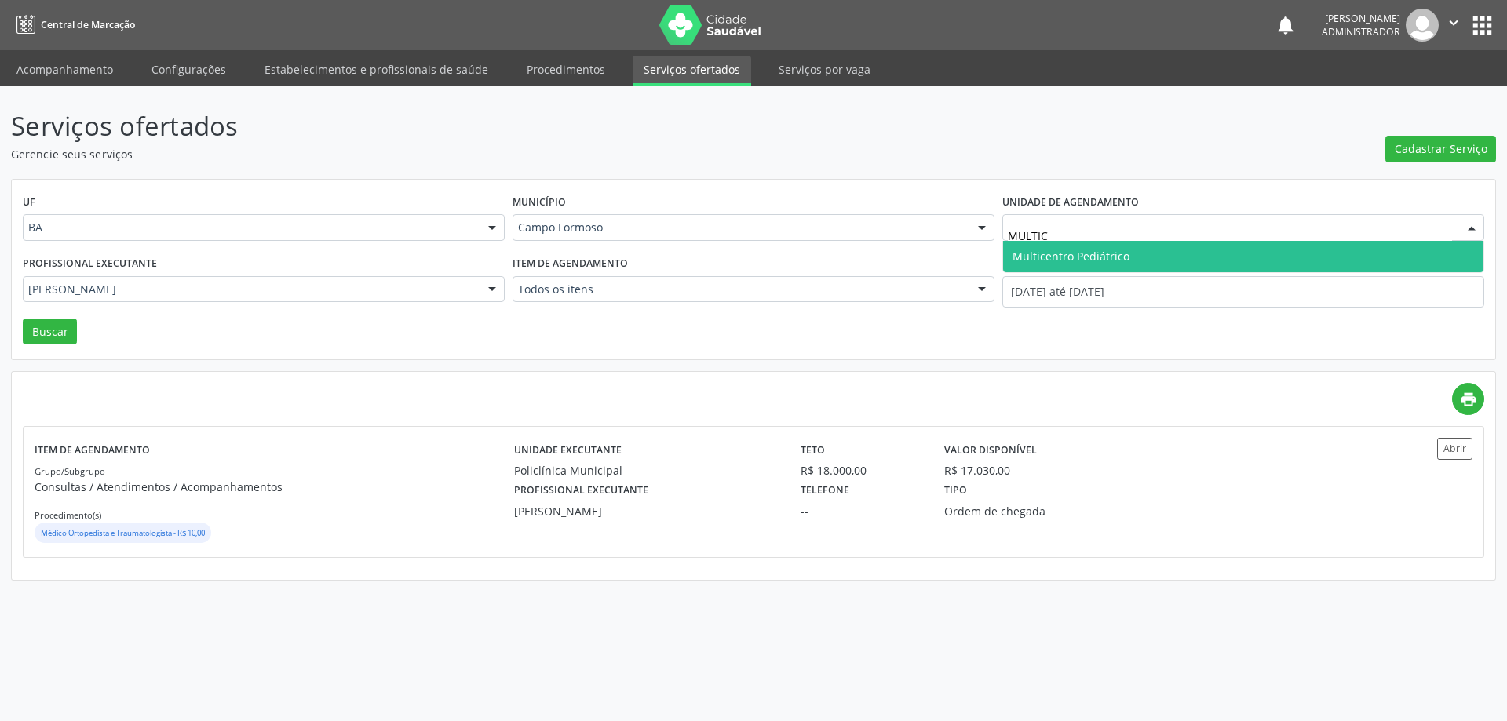
click at [1087, 253] on span "Multicentro Pediátrico" at bounding box center [1071, 256] width 117 height 15
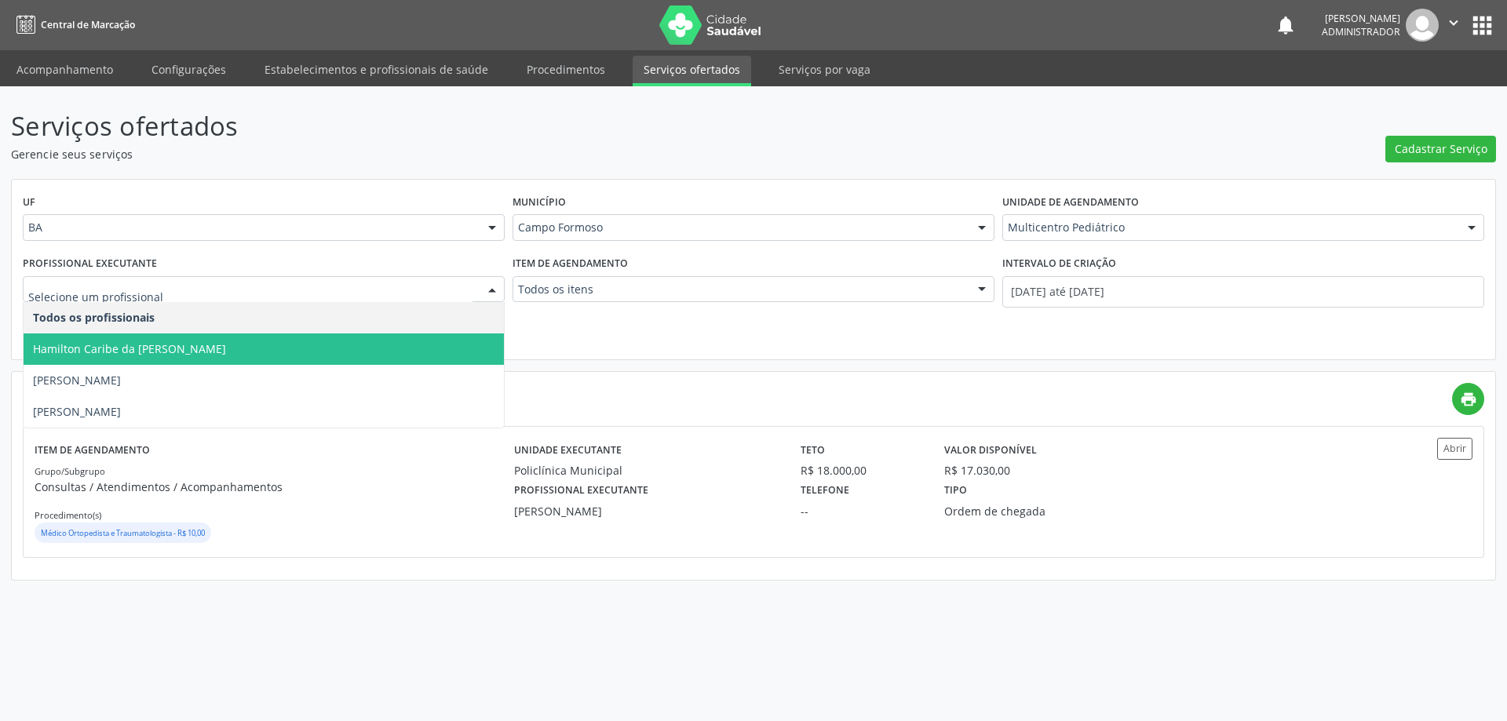
click at [493, 287] on div at bounding box center [492, 290] width 24 height 27
click at [358, 356] on span "Hamilton Caribe da Silva" at bounding box center [264, 349] width 480 height 31
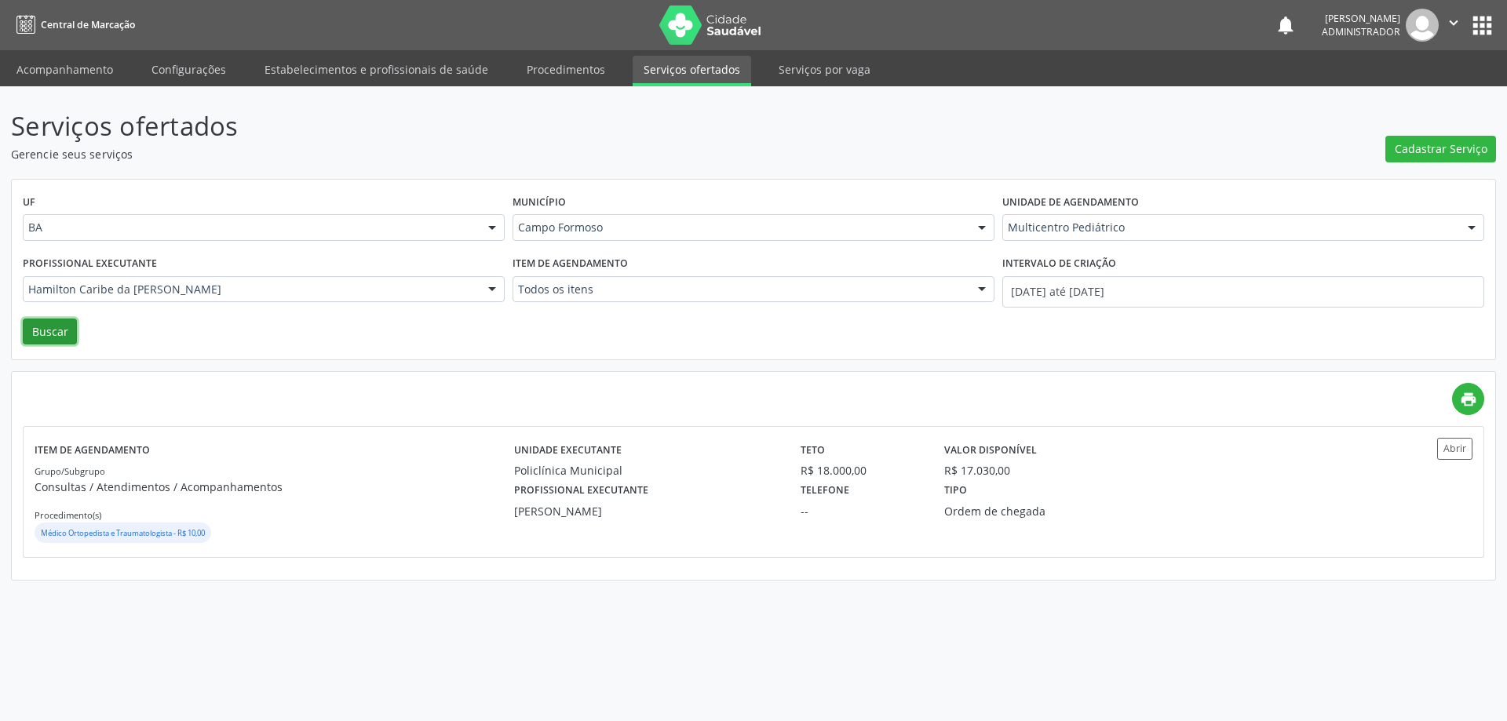
click at [49, 334] on button "Buscar" at bounding box center [50, 332] width 54 height 27
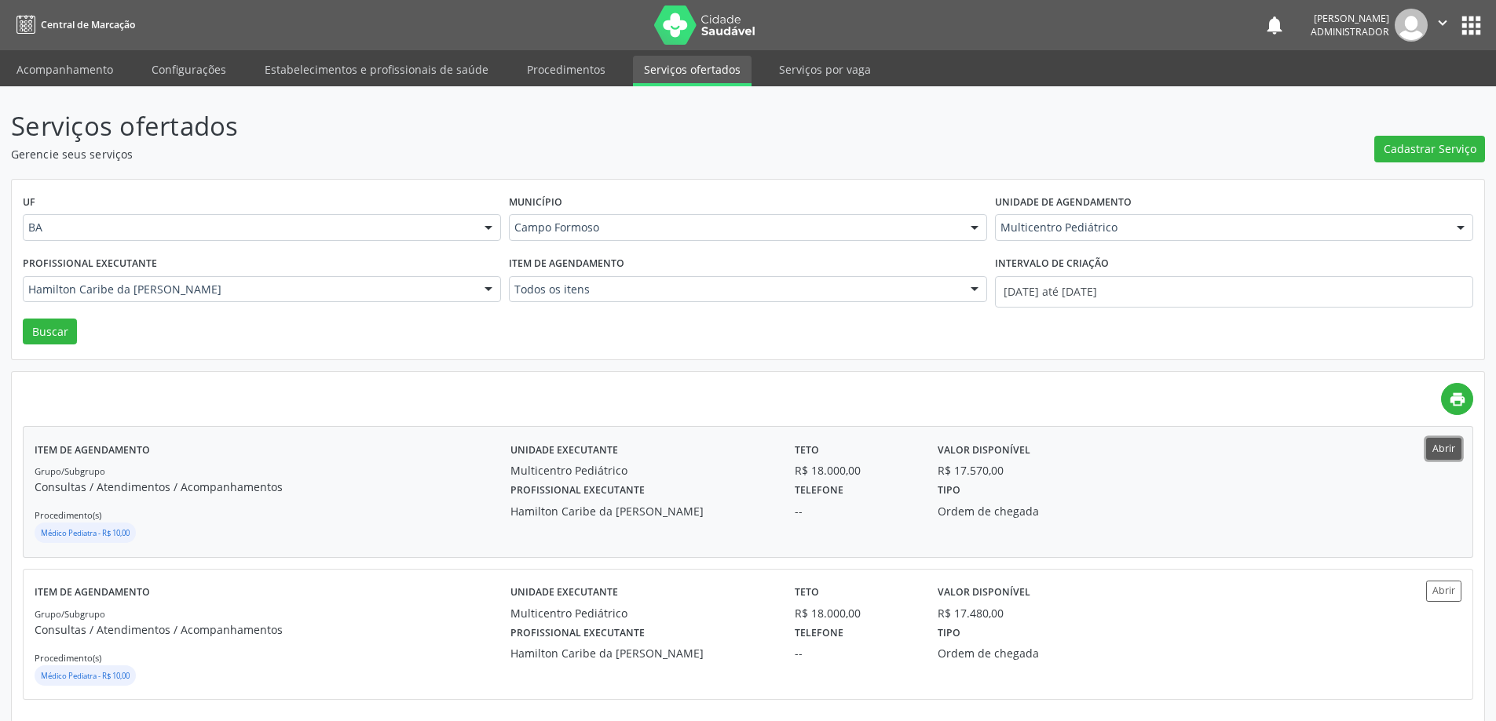
click at [1442, 449] on button "Abrir" at bounding box center [1443, 448] width 35 height 21
click at [488, 287] on div at bounding box center [489, 290] width 24 height 27
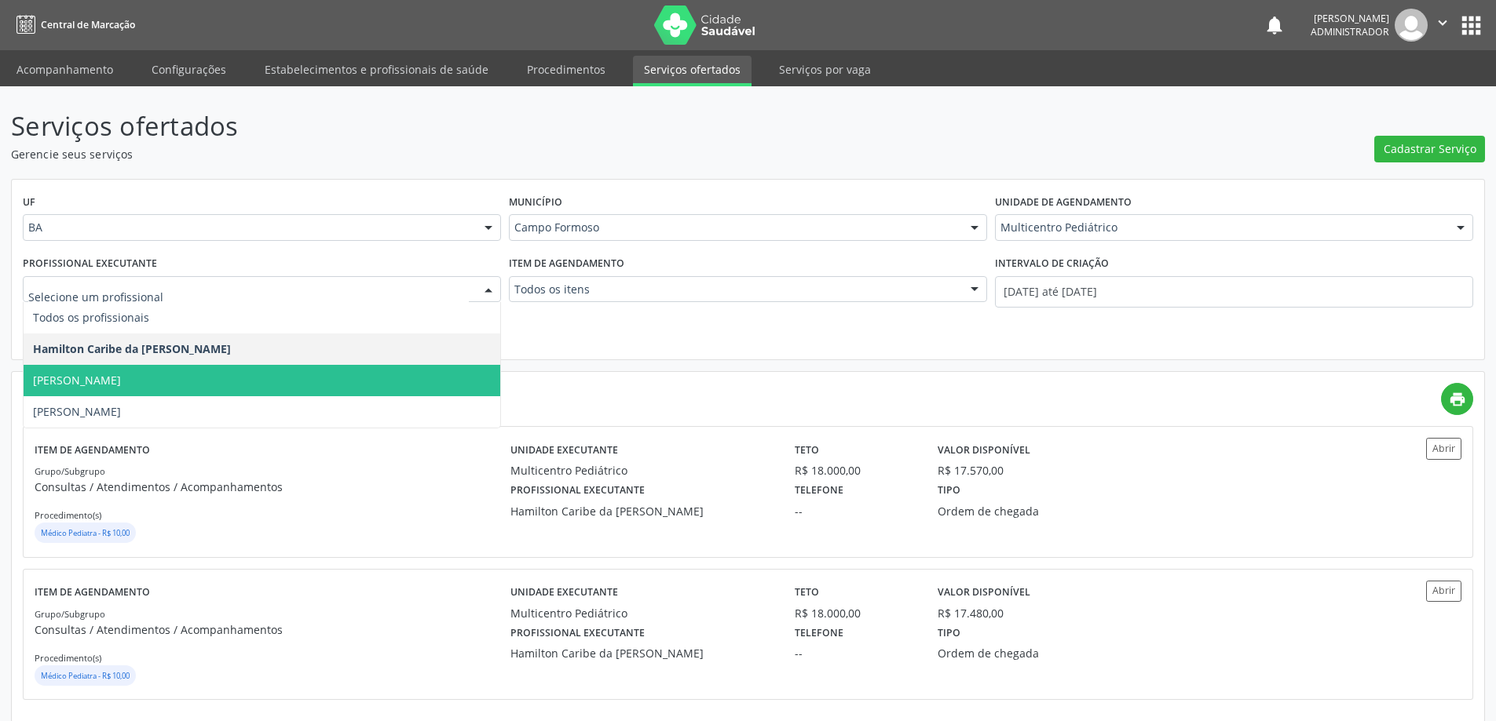
click at [458, 385] on span "Maria Eleny Goncalves de Oliveira Porto" at bounding box center [262, 380] width 477 height 31
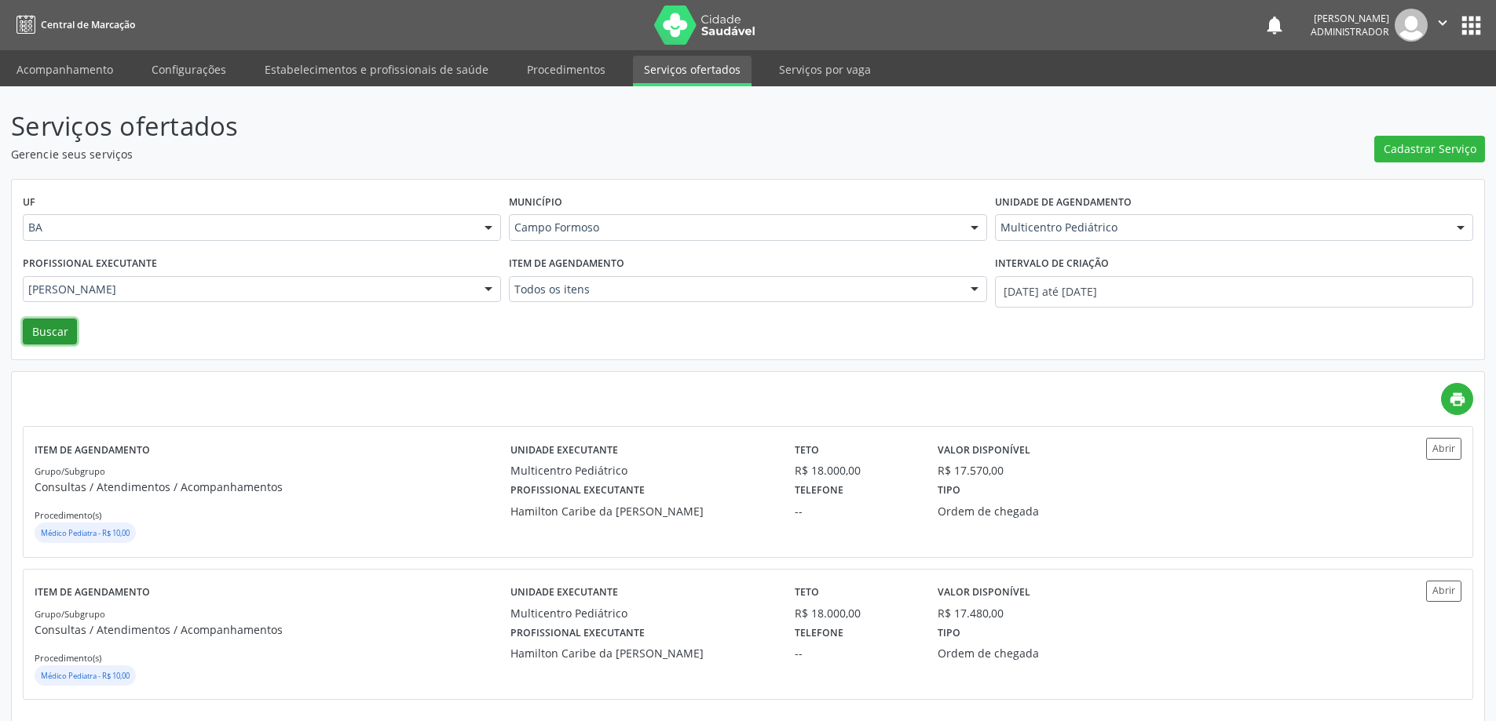
click at [45, 343] on button "Buscar" at bounding box center [50, 332] width 54 height 27
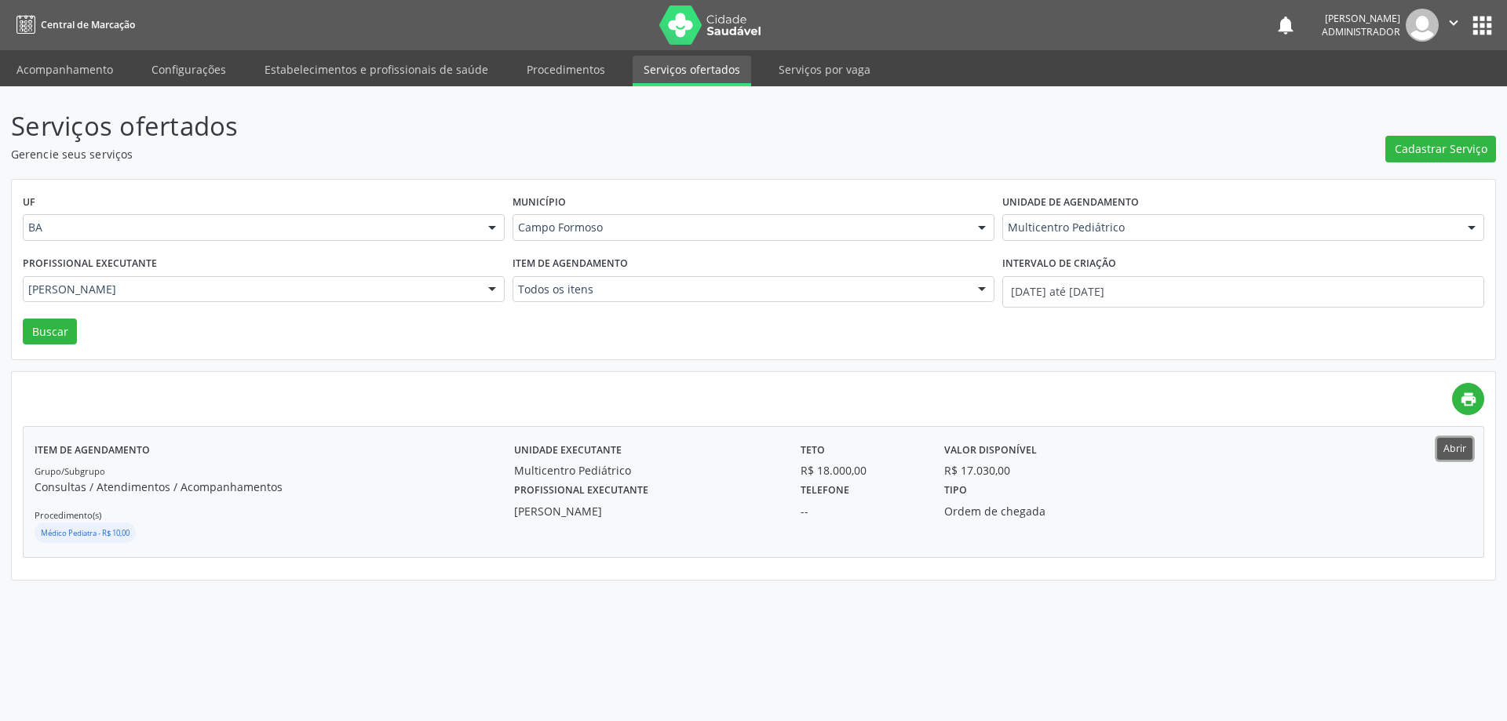
click at [1445, 444] on button "Abrir" at bounding box center [1454, 448] width 35 height 21
click at [488, 285] on div at bounding box center [492, 290] width 24 height 27
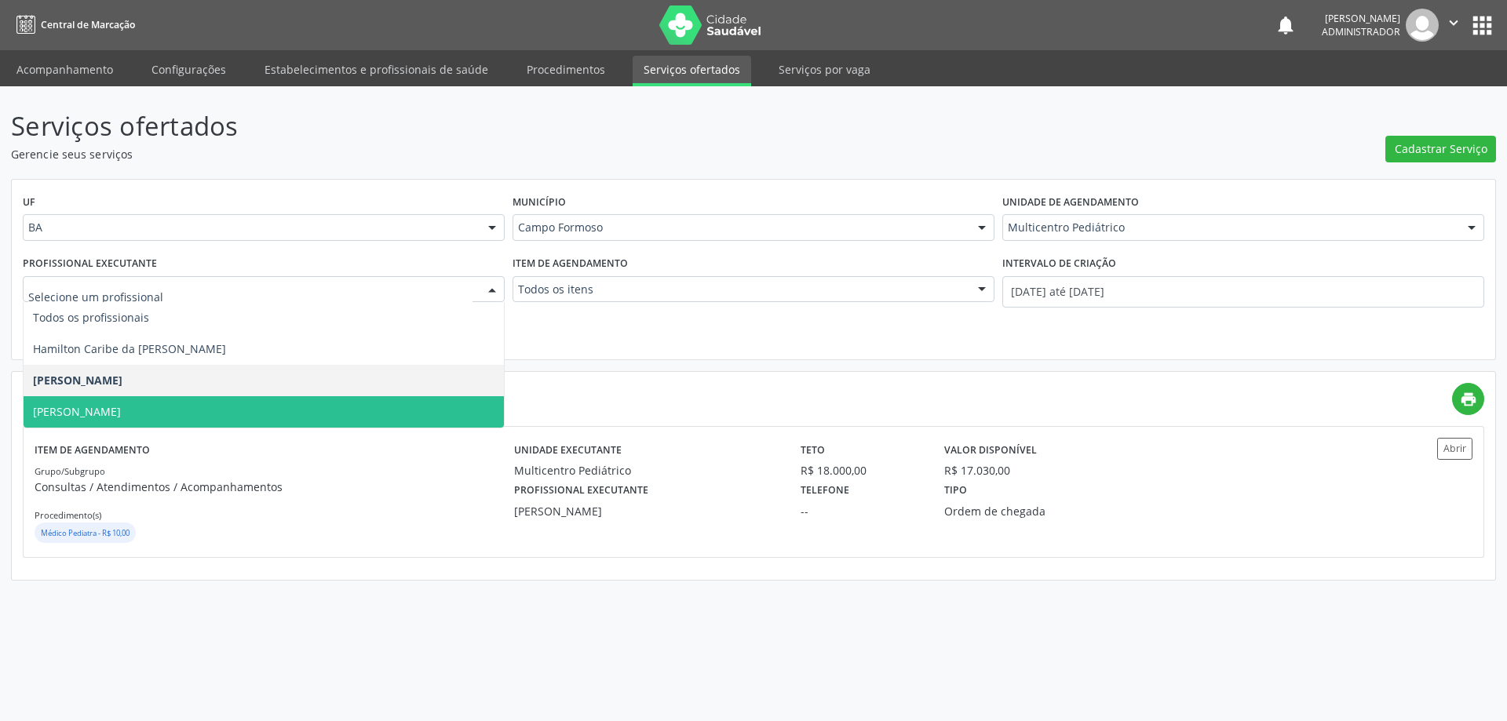
click at [457, 406] on span "Maria Ubaldina Silva Calixto Sobreira" at bounding box center [264, 411] width 480 height 31
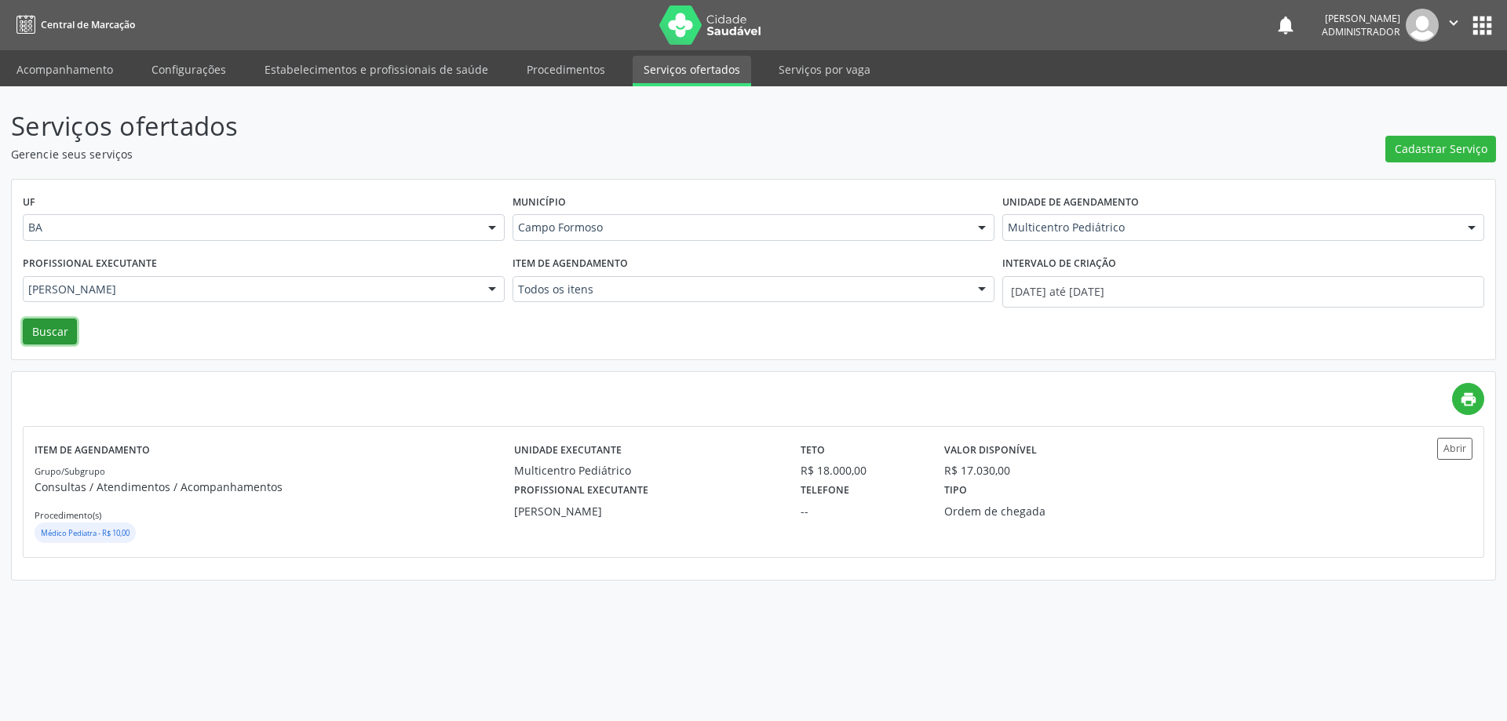
click at [58, 325] on button "Buscar" at bounding box center [50, 332] width 54 height 27
click at [1453, 447] on button "Abrir" at bounding box center [1454, 448] width 35 height 21
drag, startPoint x: 1122, startPoint y: 236, endPoint x: 1127, endPoint y: 227, distance: 9.8
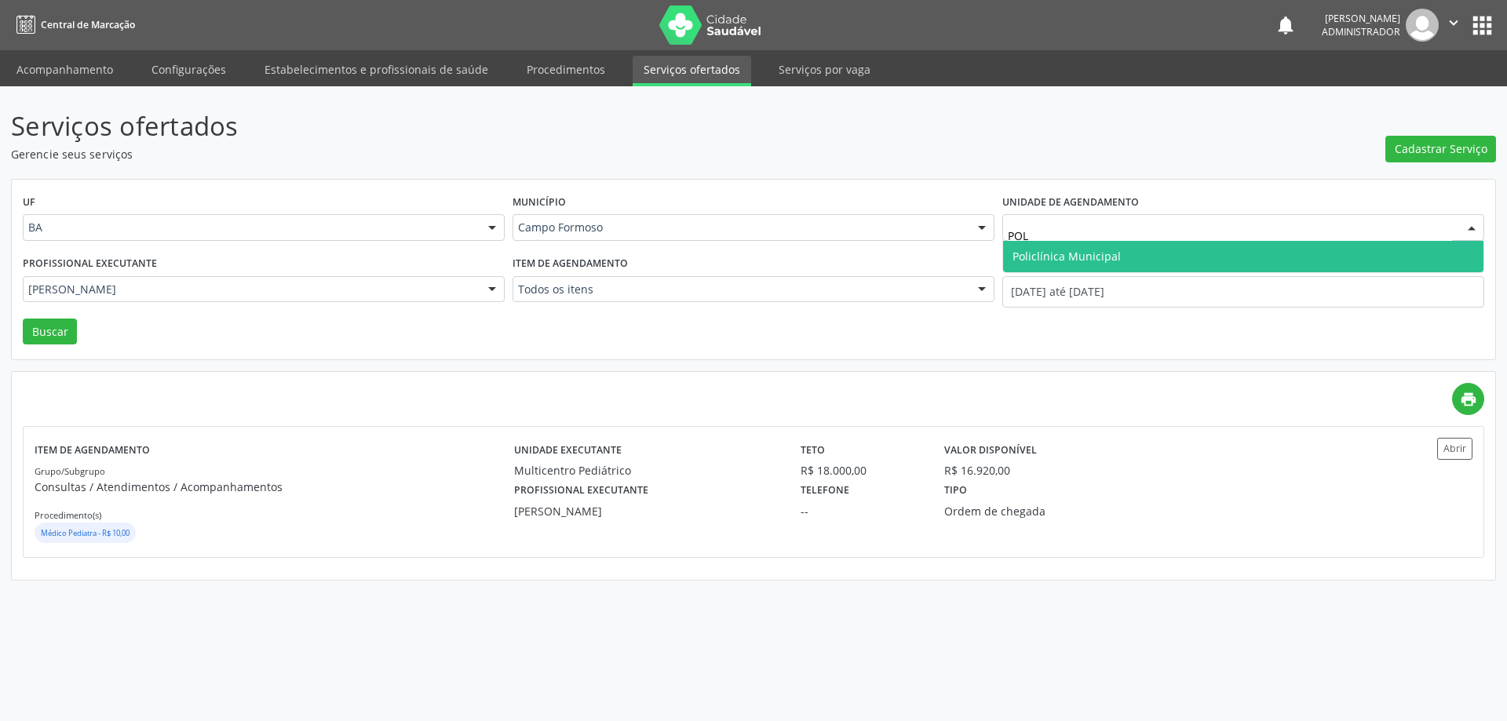
type input "POLI"
click at [1046, 257] on span "Policlínica Municipal" at bounding box center [1067, 256] width 108 height 15
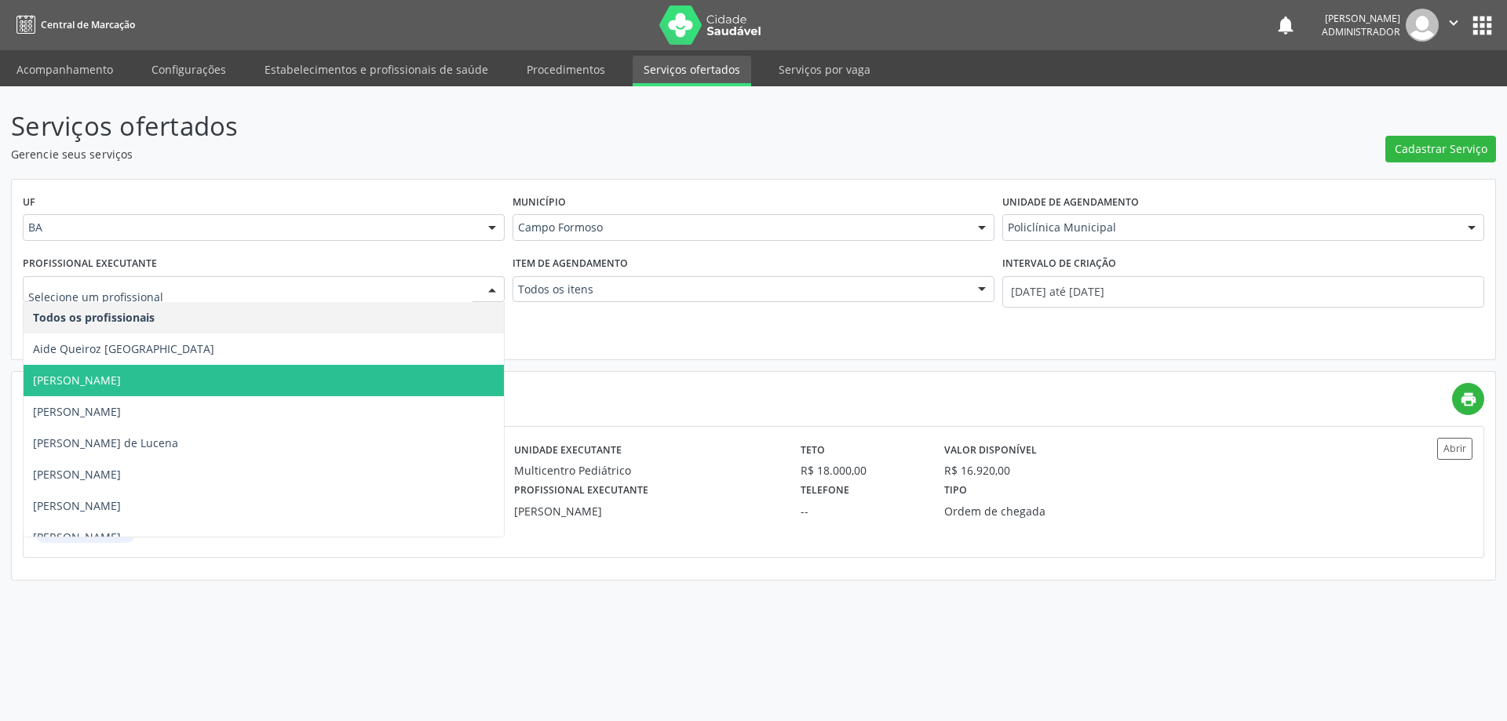
click at [490, 291] on div at bounding box center [492, 290] width 24 height 27
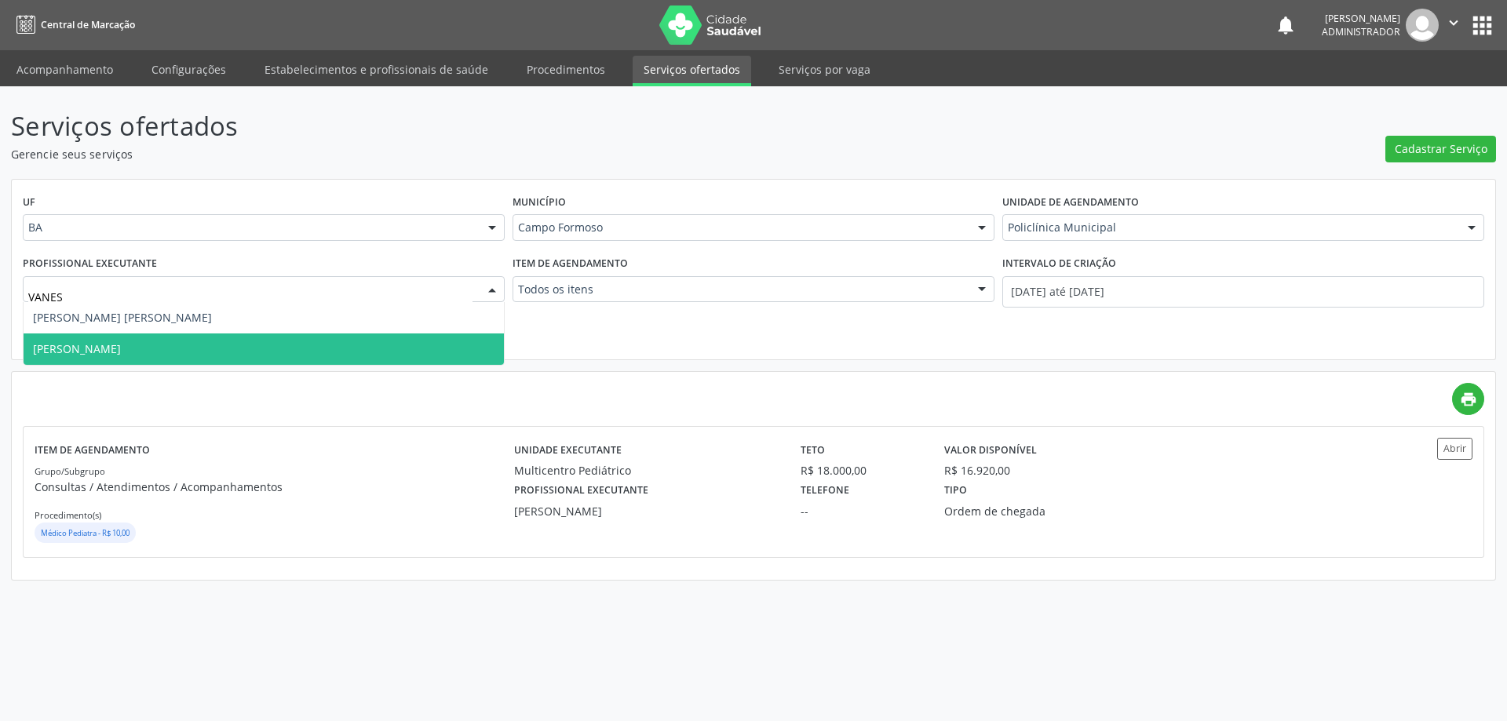
type input "VANESS"
click at [300, 345] on span "[PERSON_NAME] Lustiago [PERSON_NAME]" at bounding box center [264, 349] width 480 height 31
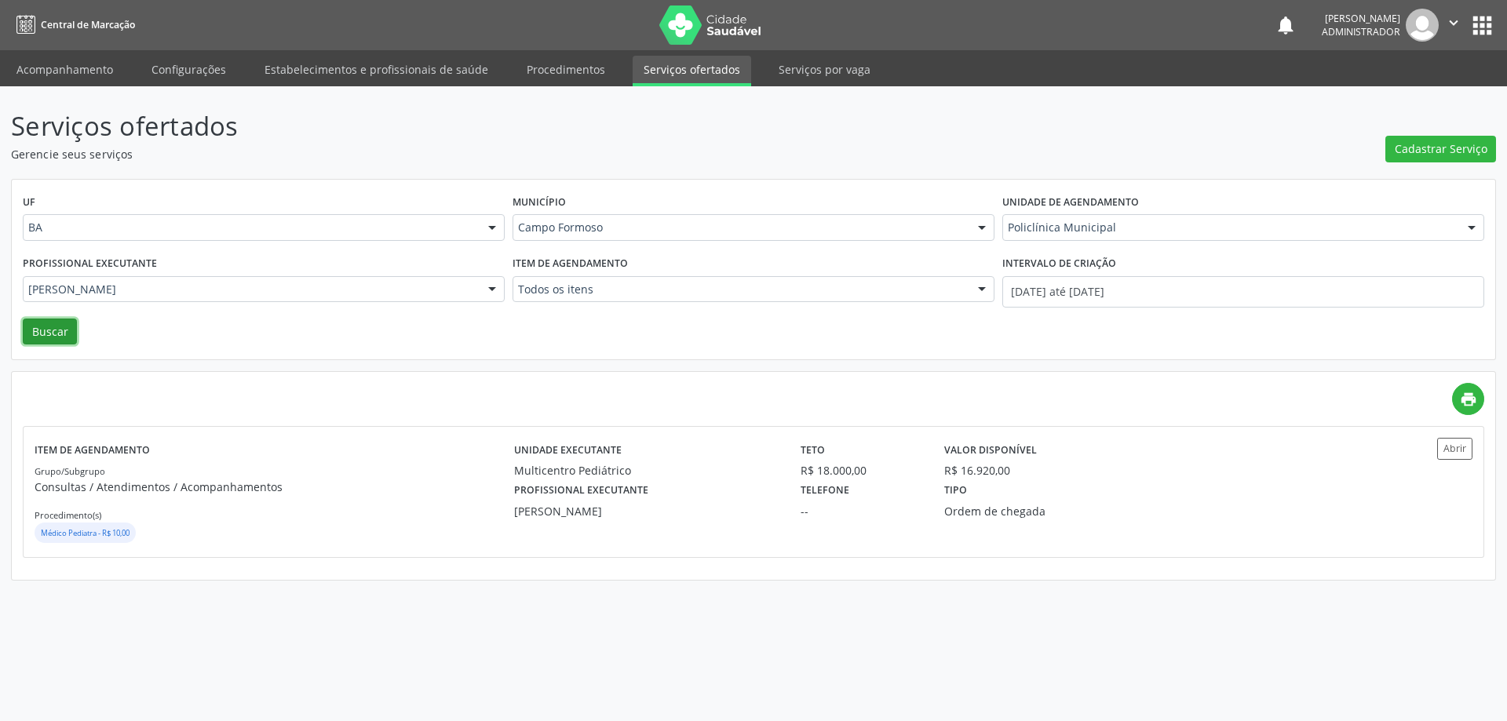
click at [40, 331] on button "Buscar" at bounding box center [50, 332] width 54 height 27
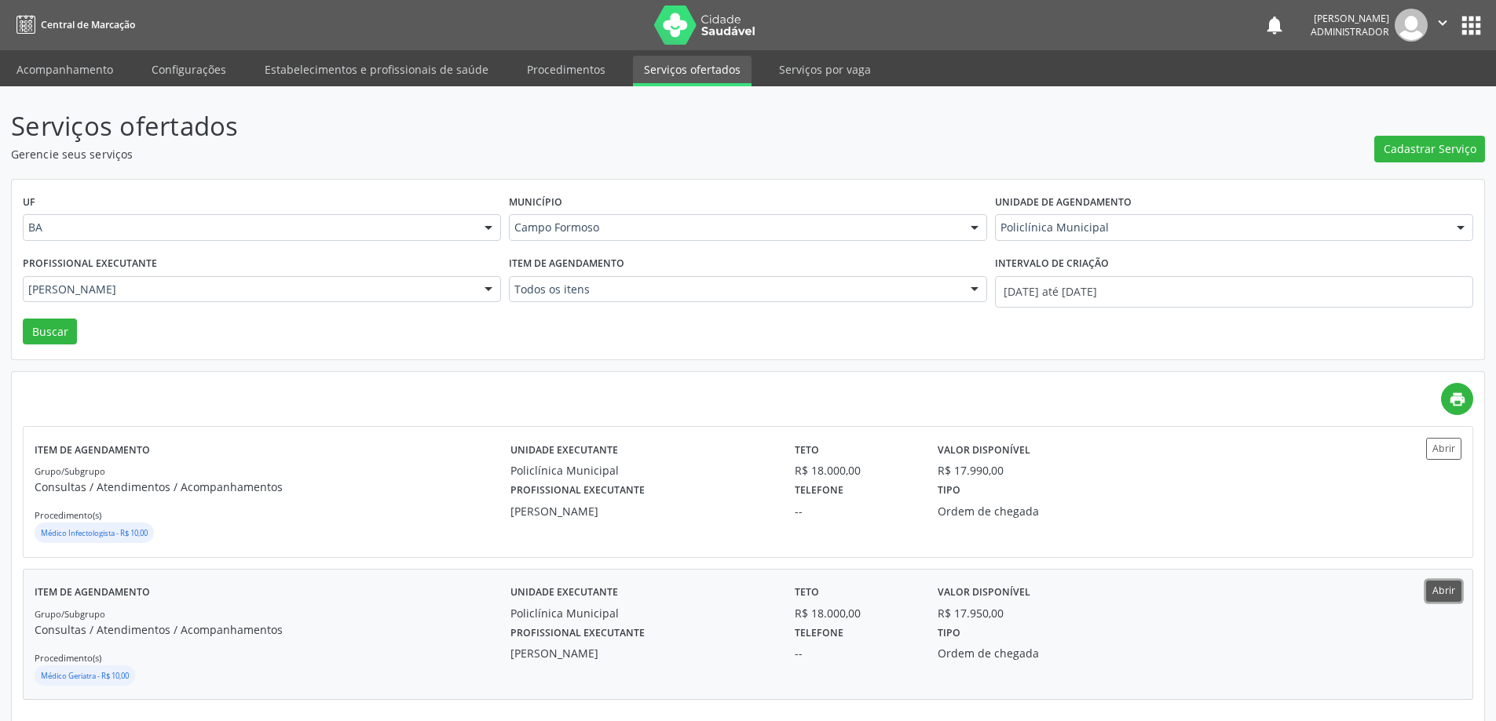
click at [1437, 585] on button "Abrir" at bounding box center [1443, 591] width 35 height 21
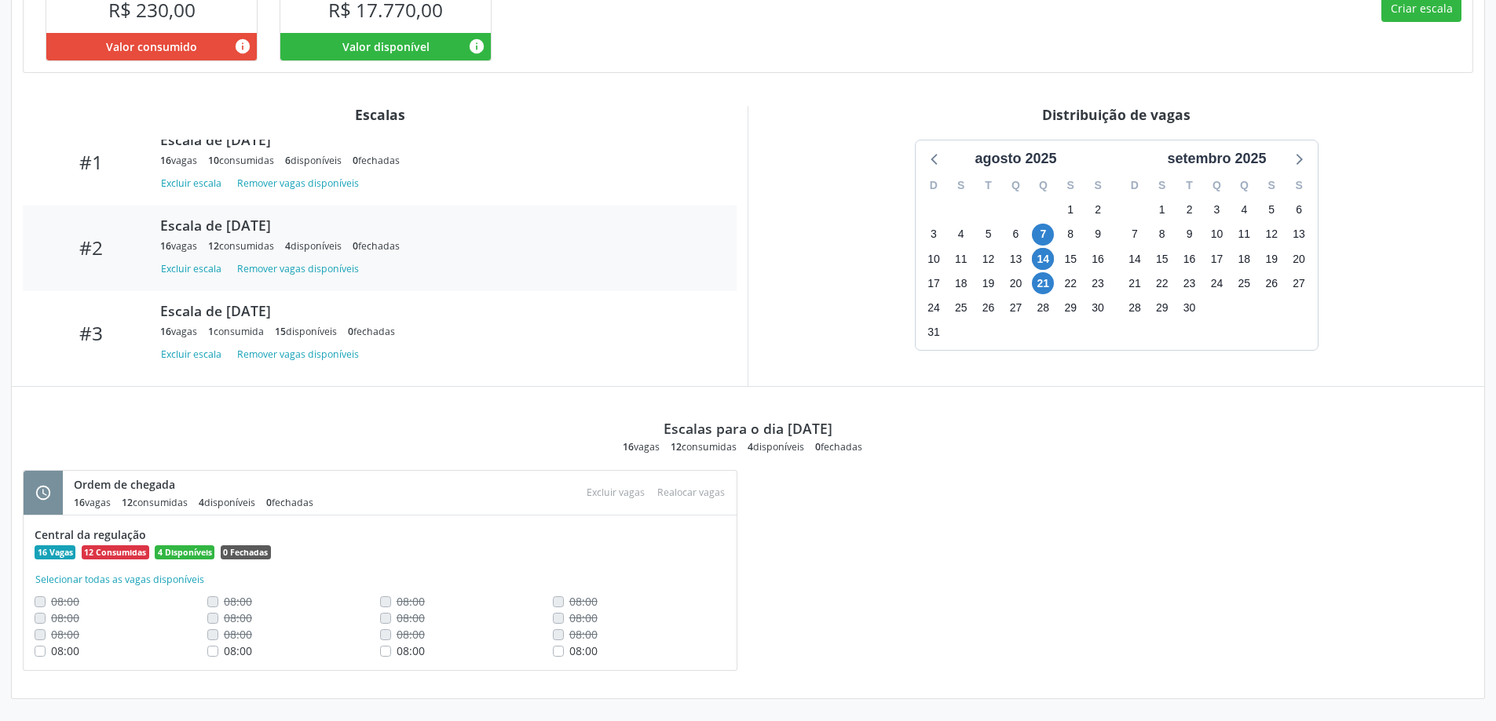
scroll to position [79, 0]
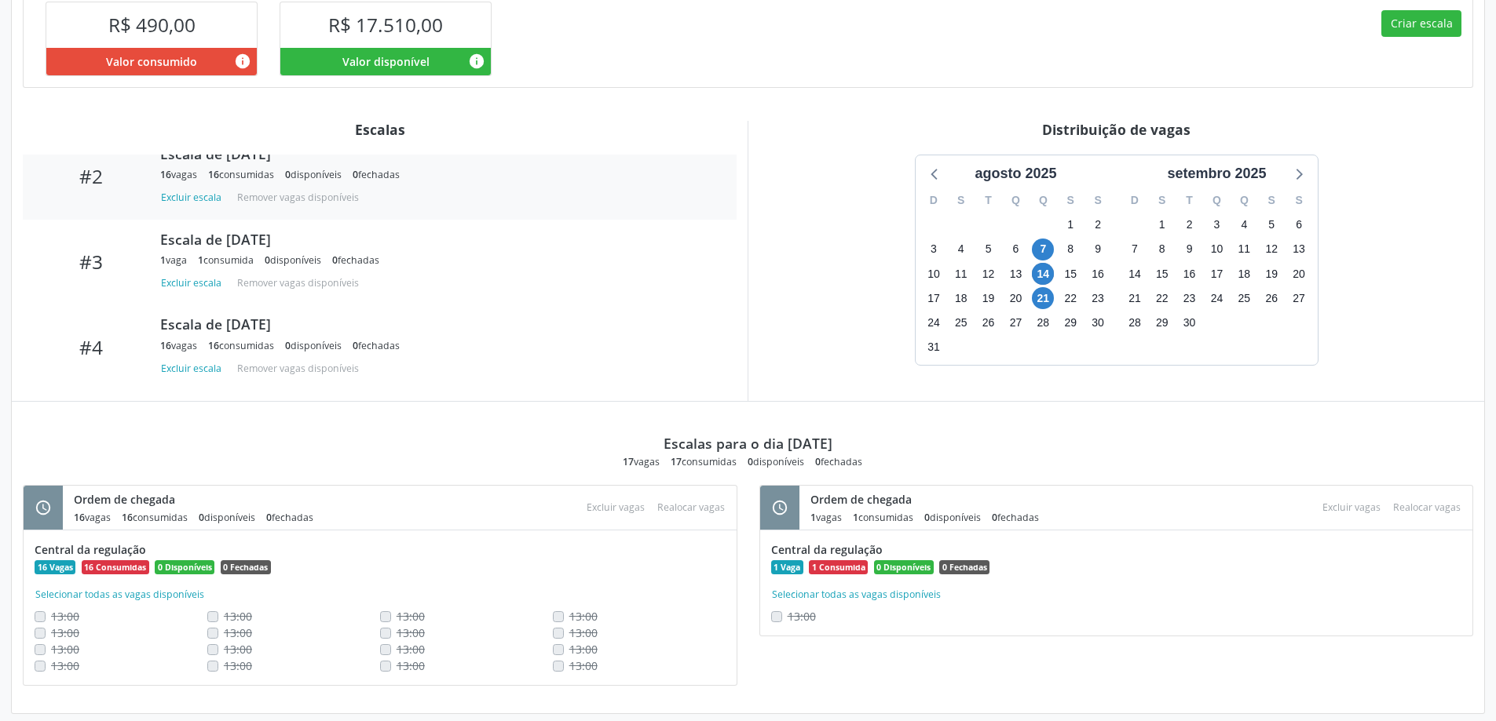
scroll to position [396, 0]
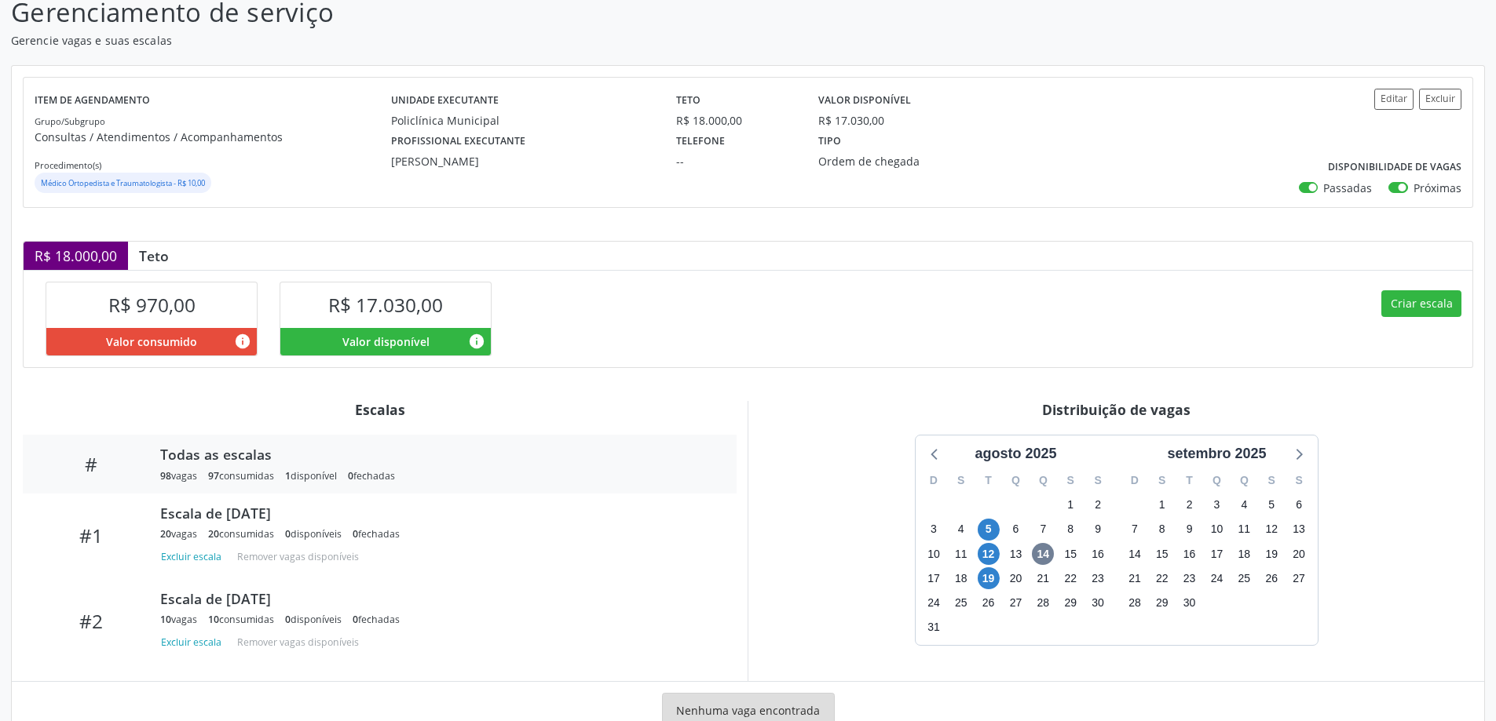
scroll to position [86, 0]
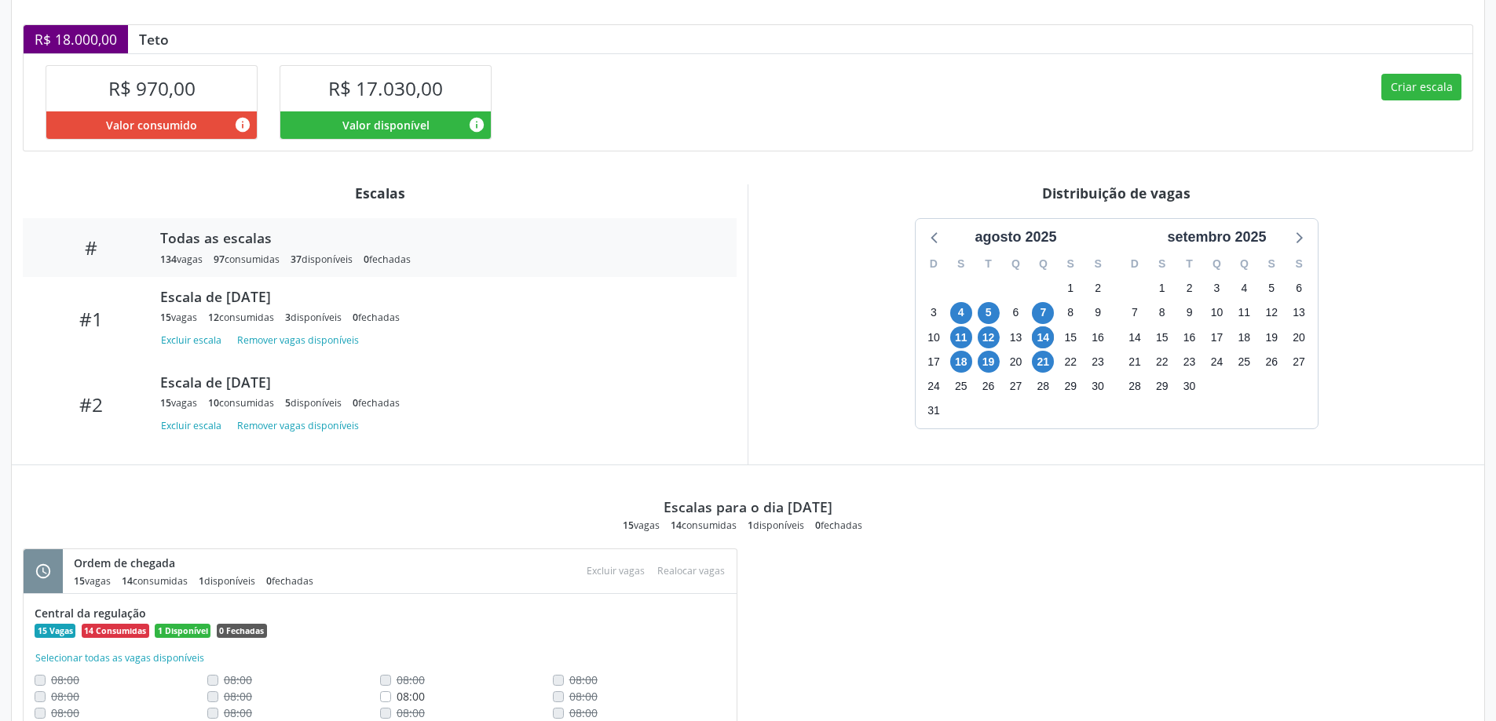
scroll to position [409, 0]
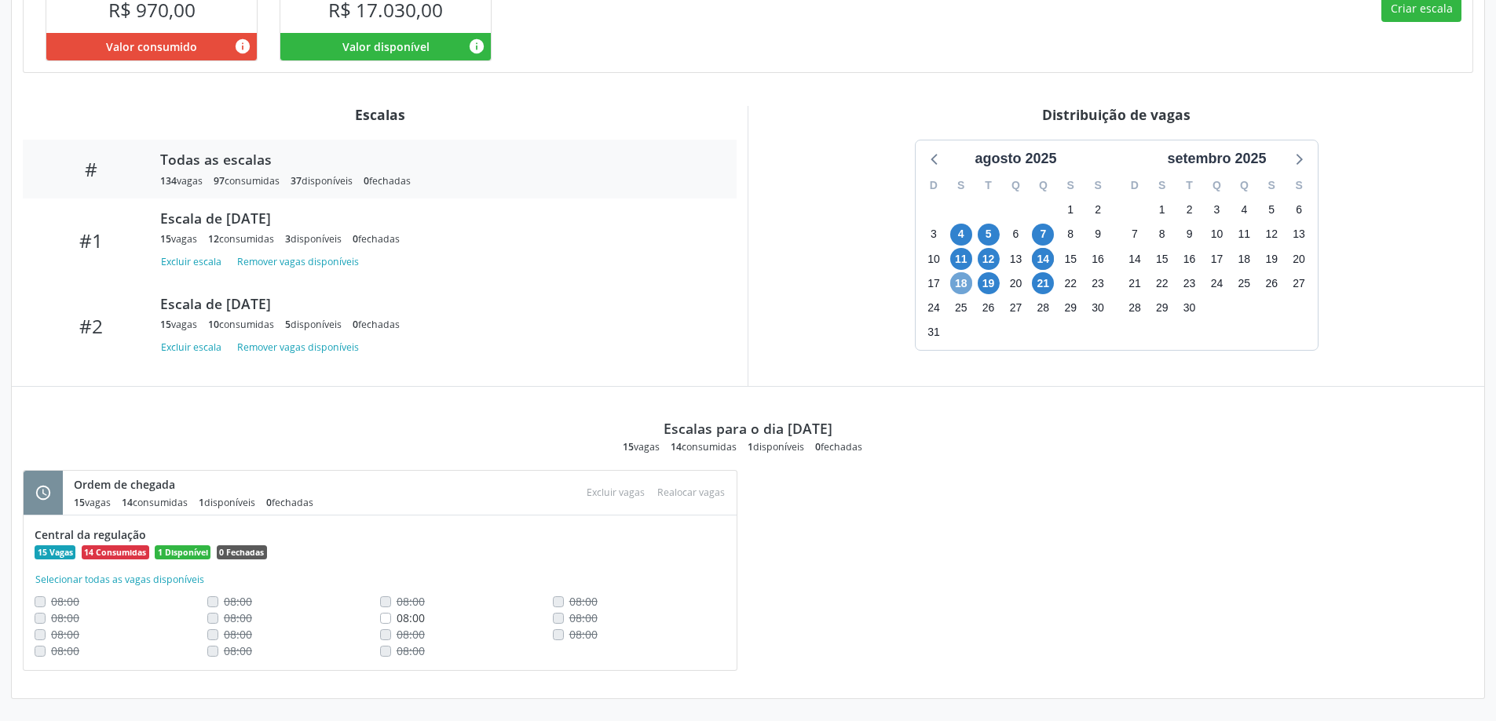
click at [960, 284] on span "18" at bounding box center [961, 283] width 22 height 22
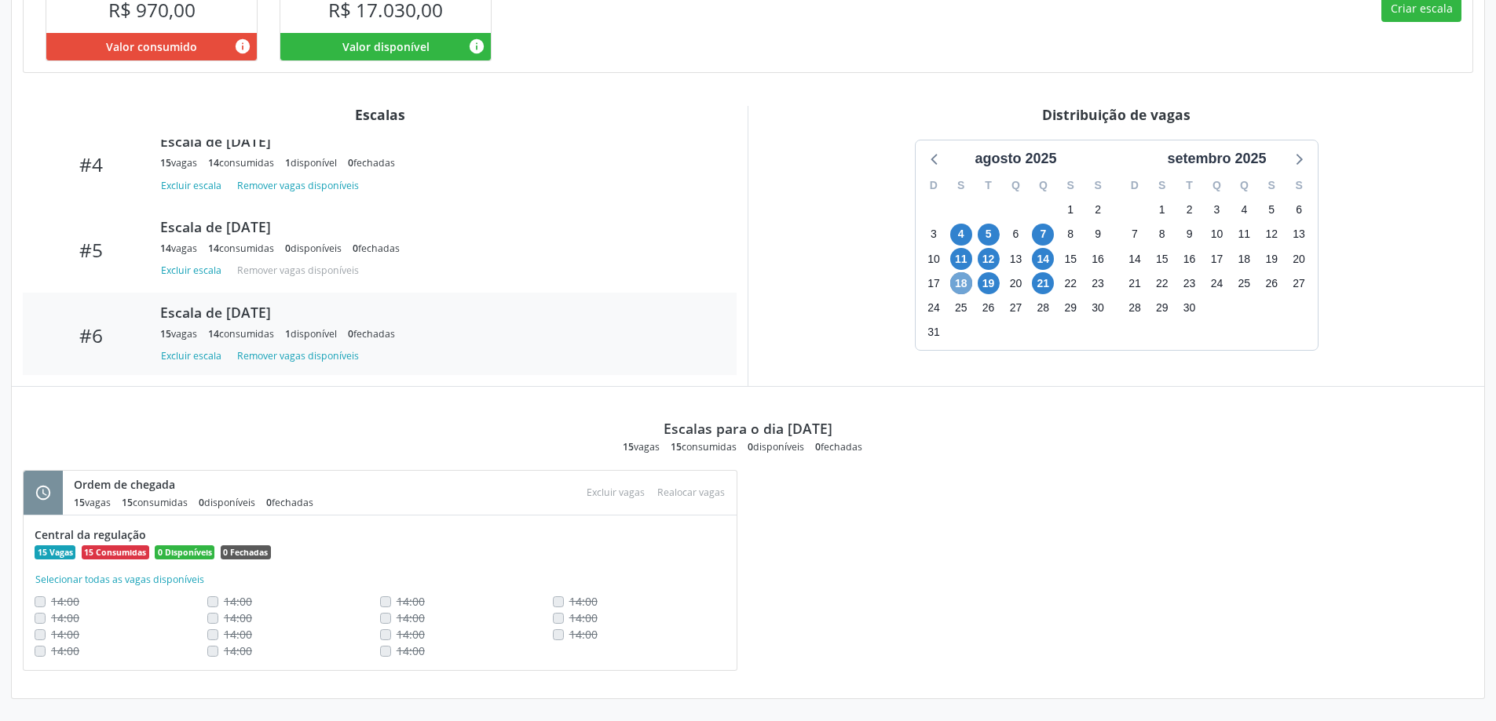
scroll to position [593, 0]
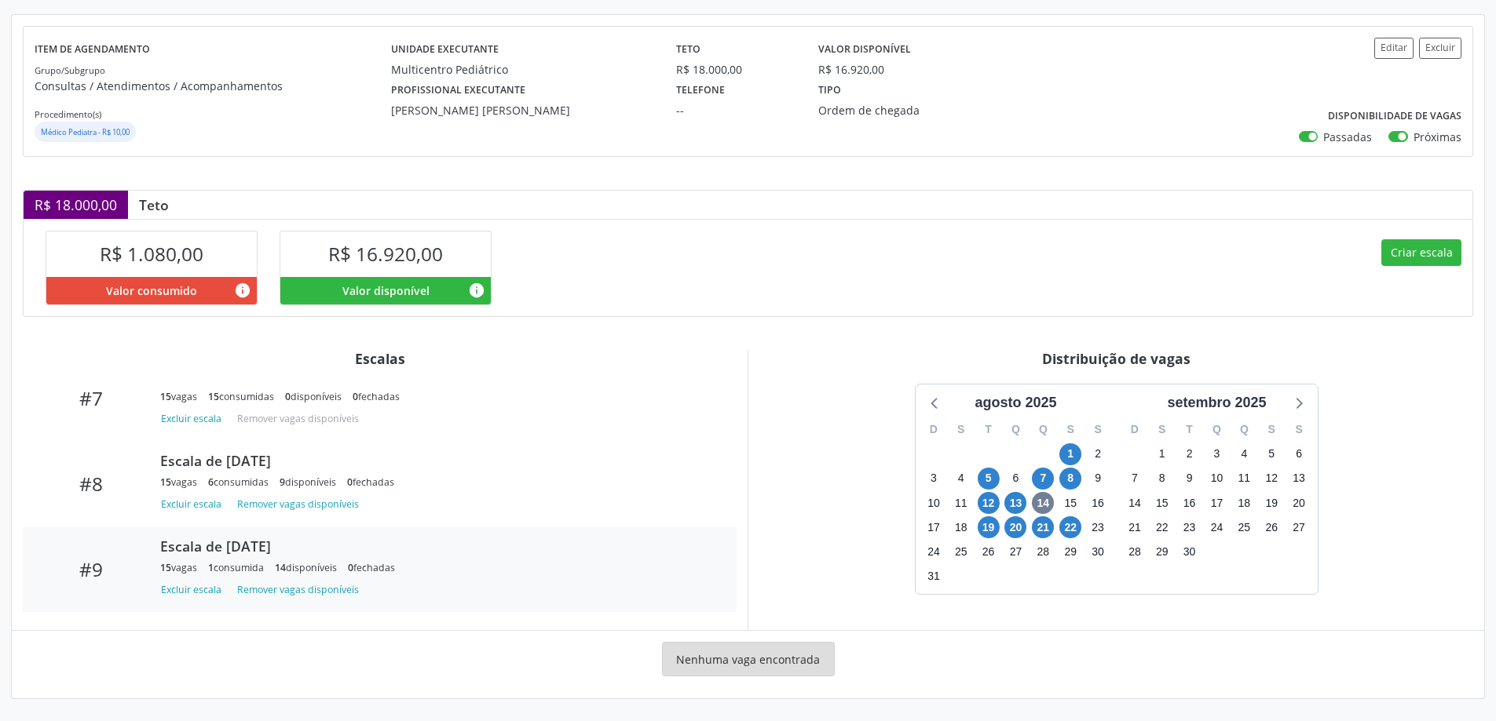
scroll to position [678, 0]
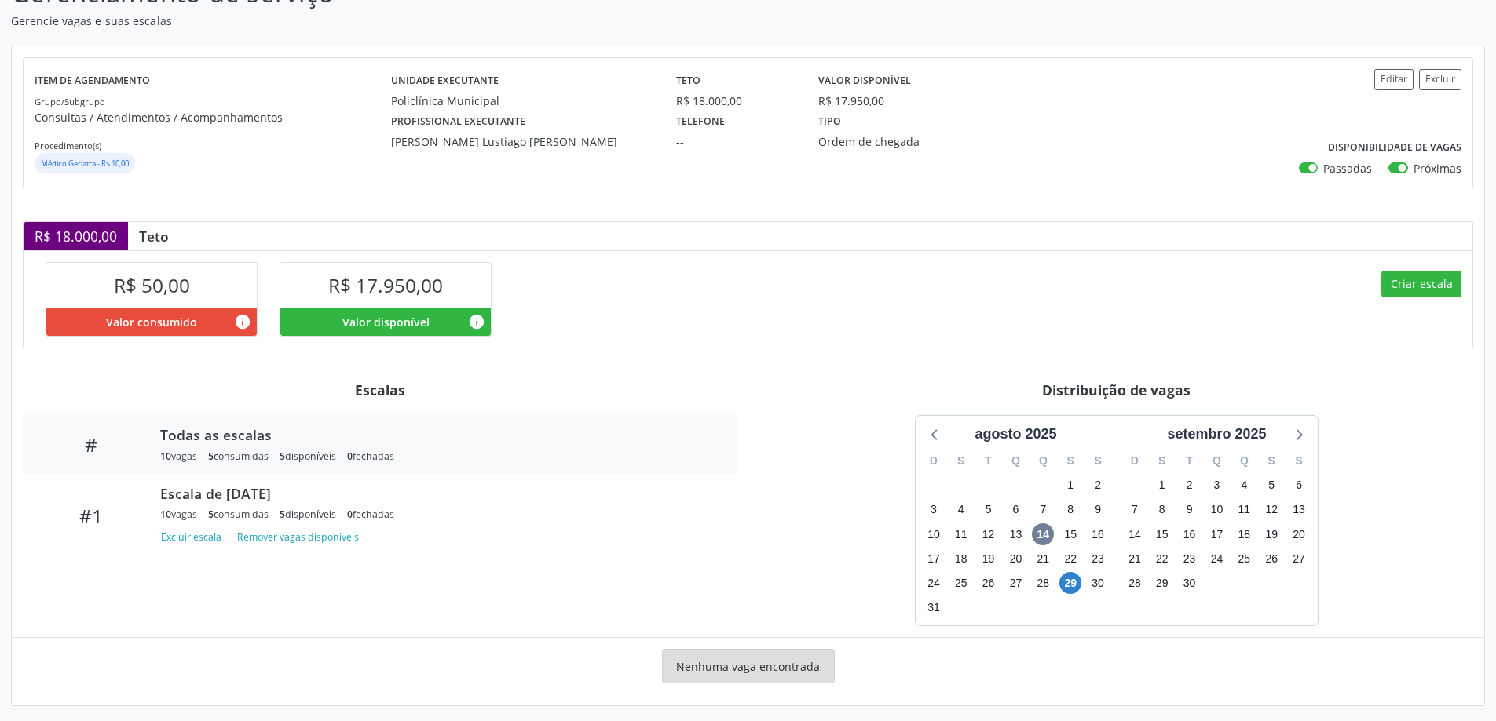
scroll to position [141, 0]
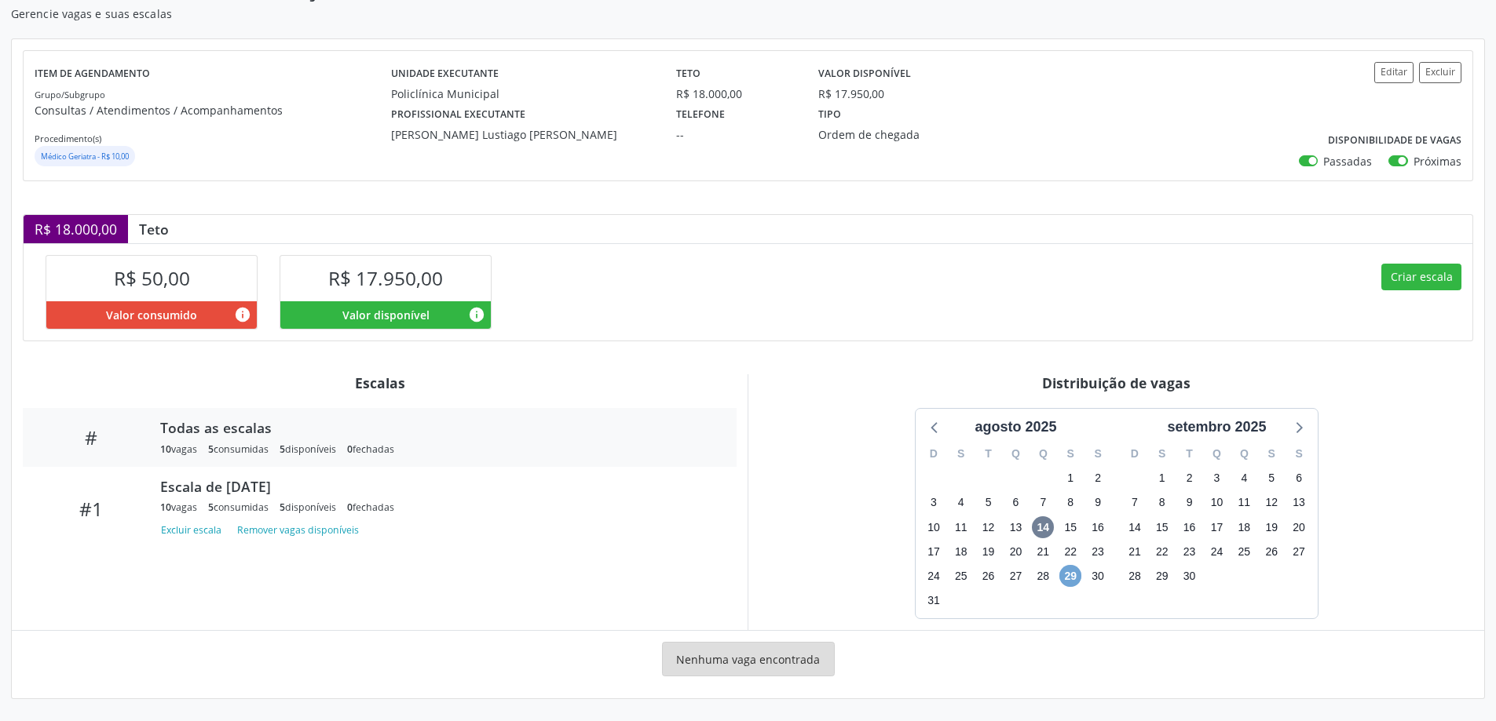
click at [1064, 584] on span "29" at bounding box center [1070, 576] width 22 height 22
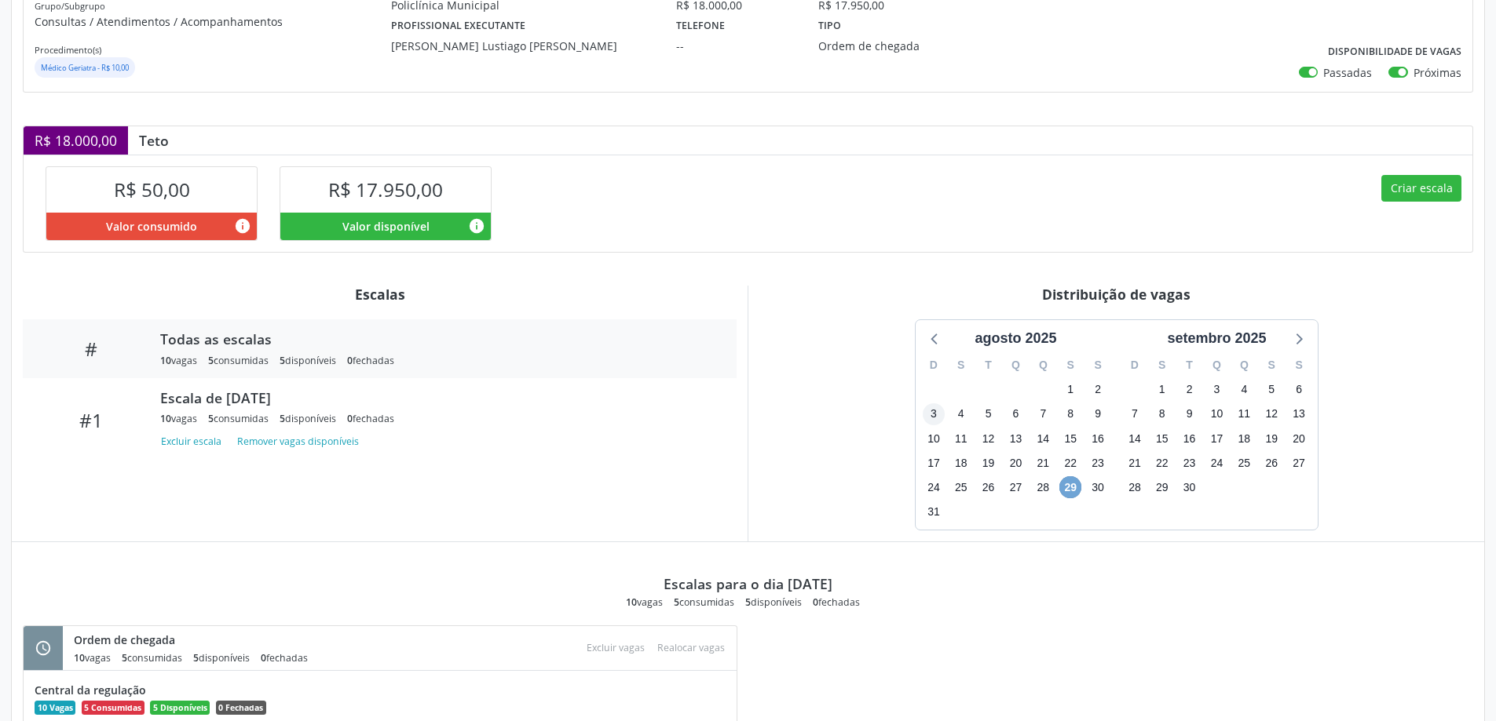
scroll to position [211, 0]
